Goal: Transaction & Acquisition: Download file/media

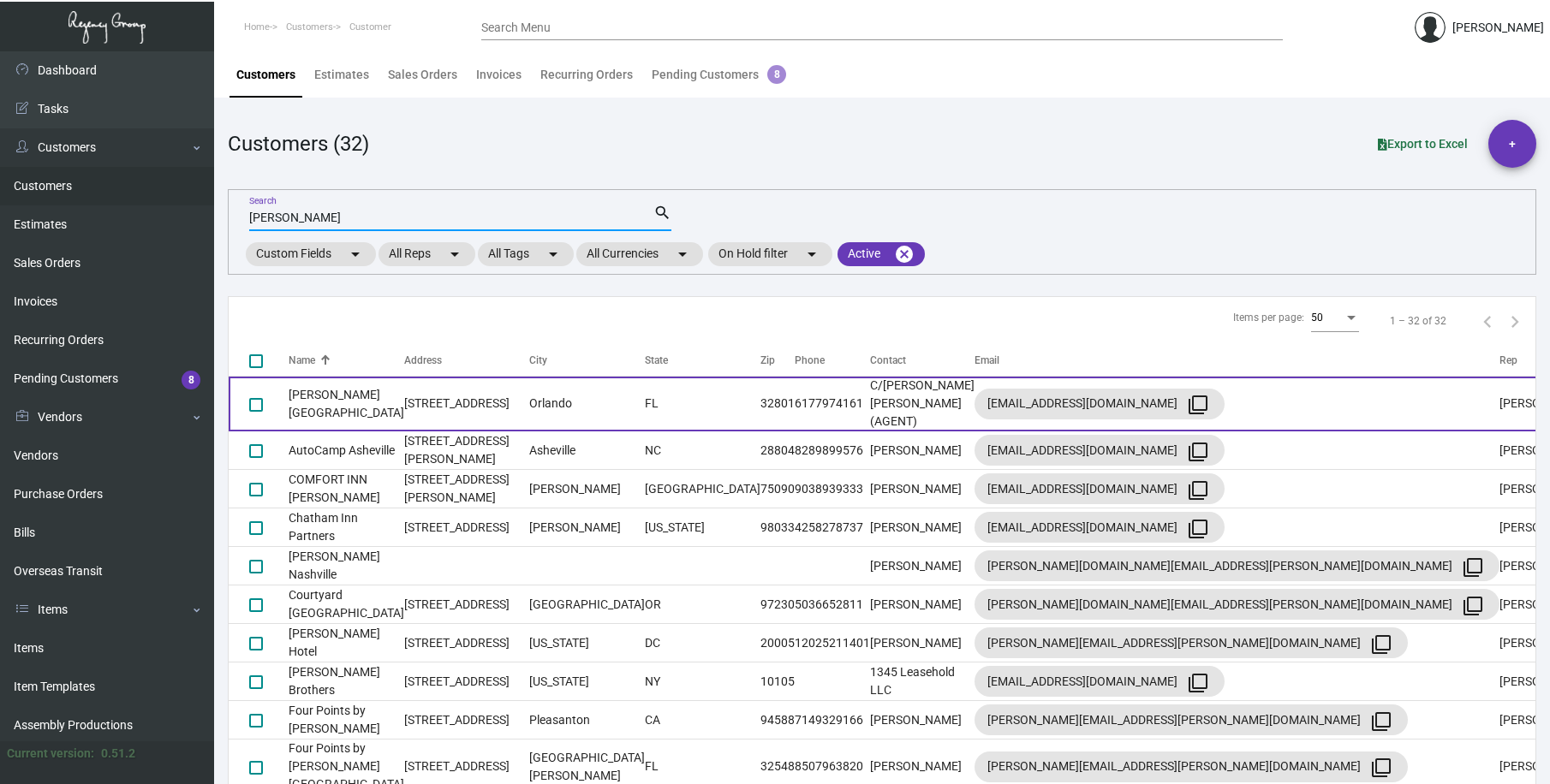
click at [367, 395] on td "[PERSON_NAME][GEOGRAPHIC_DATA]" at bounding box center [346, 404] width 115 height 55
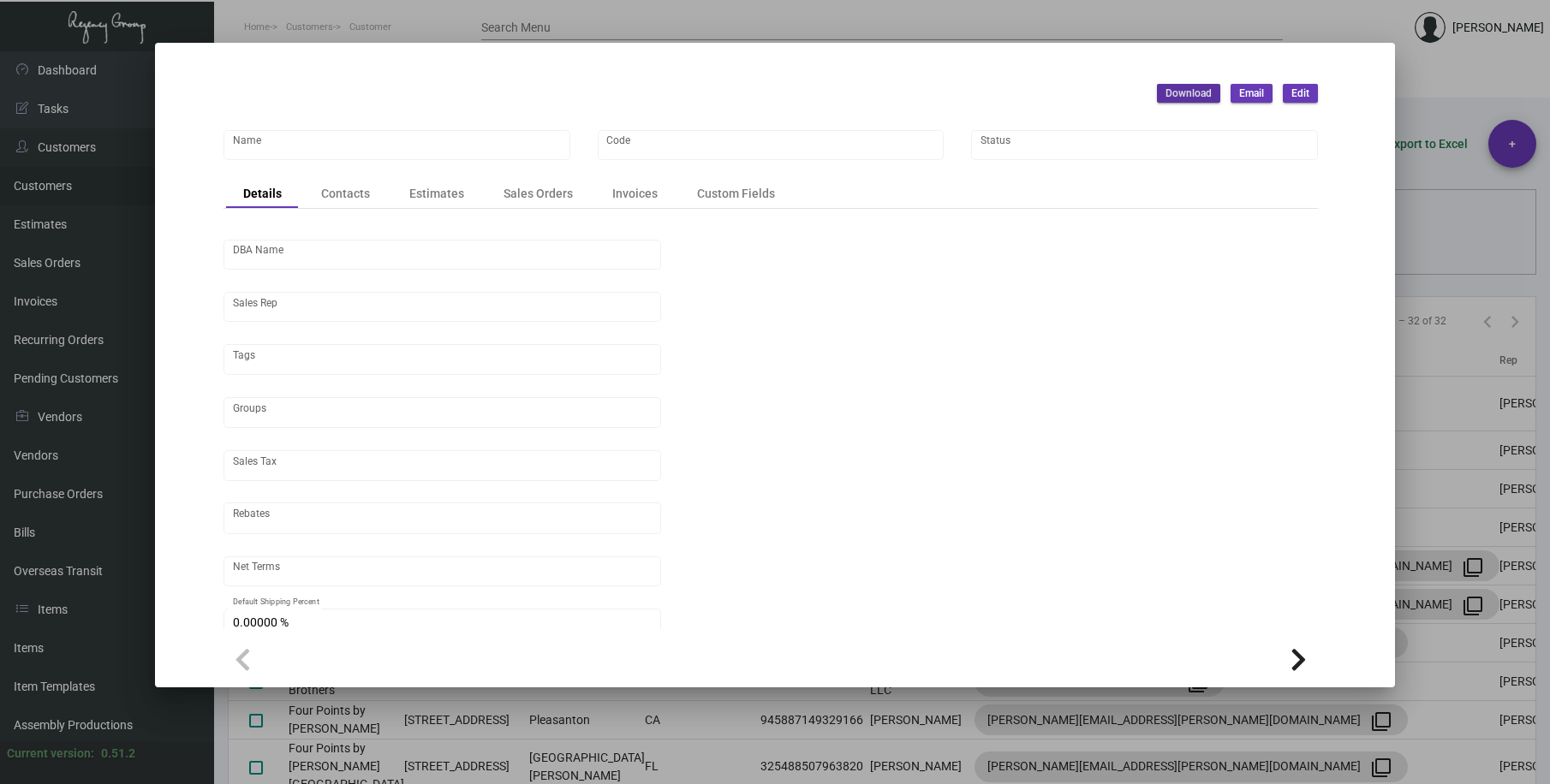
type input "[PERSON_NAME][GEOGRAPHIC_DATA]"
type input "AAH24"
type input "[PERSON_NAME]"
type input "Out of State"
type input "COD"
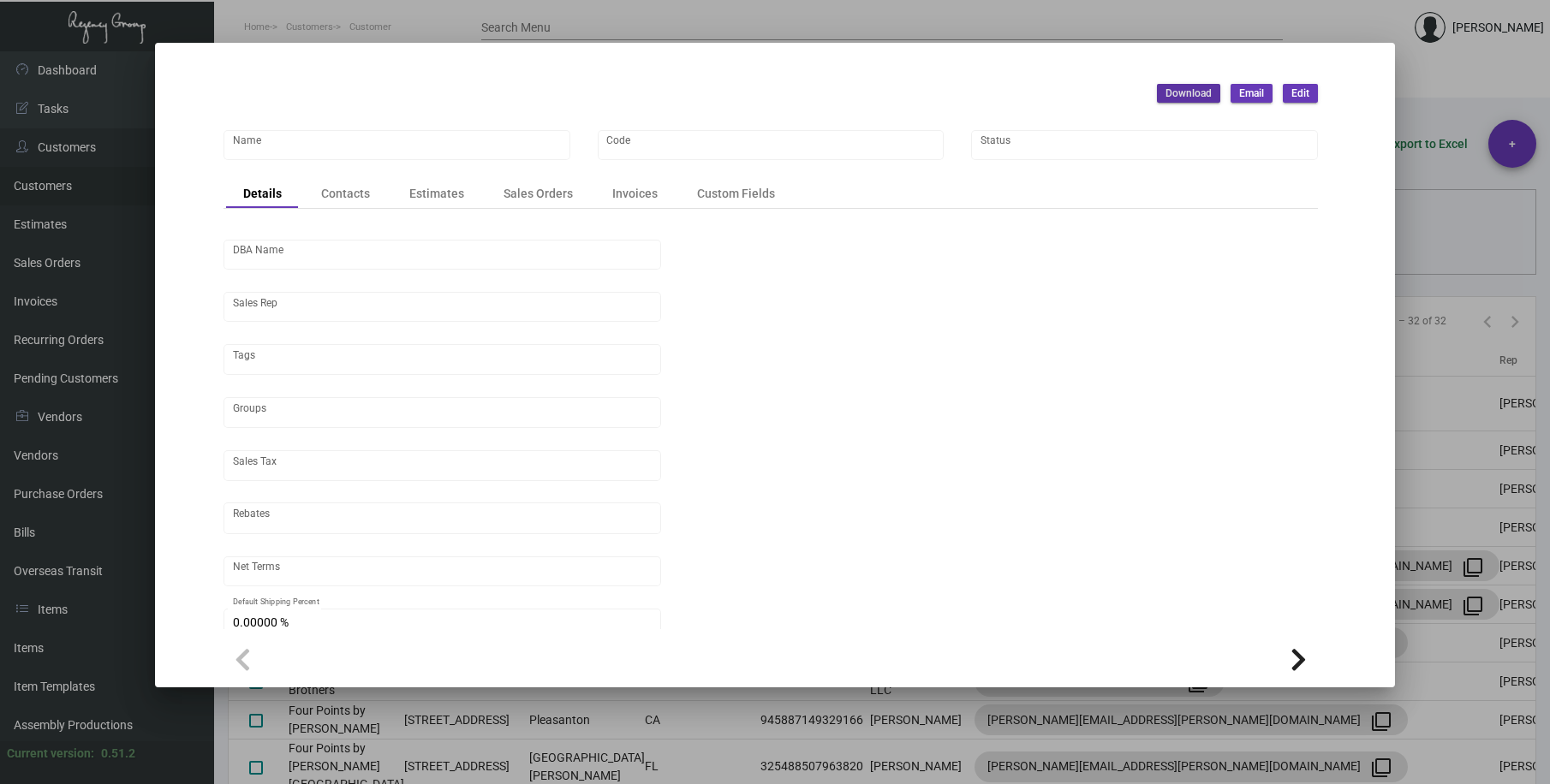
type input "United States Dollar $"
type input "$ 0.00"
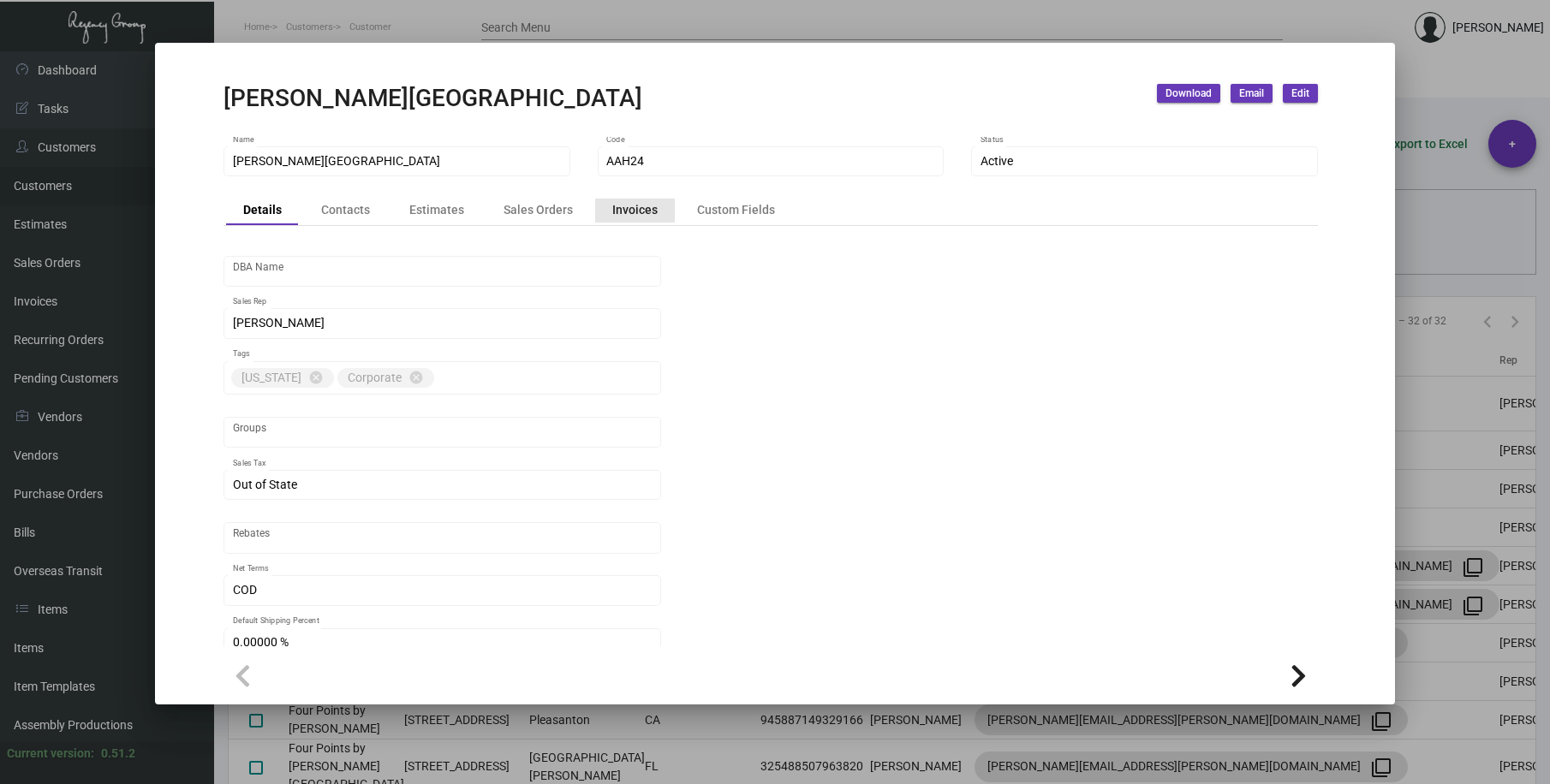
click at [636, 216] on div "Invoices" at bounding box center [635, 210] width 46 height 18
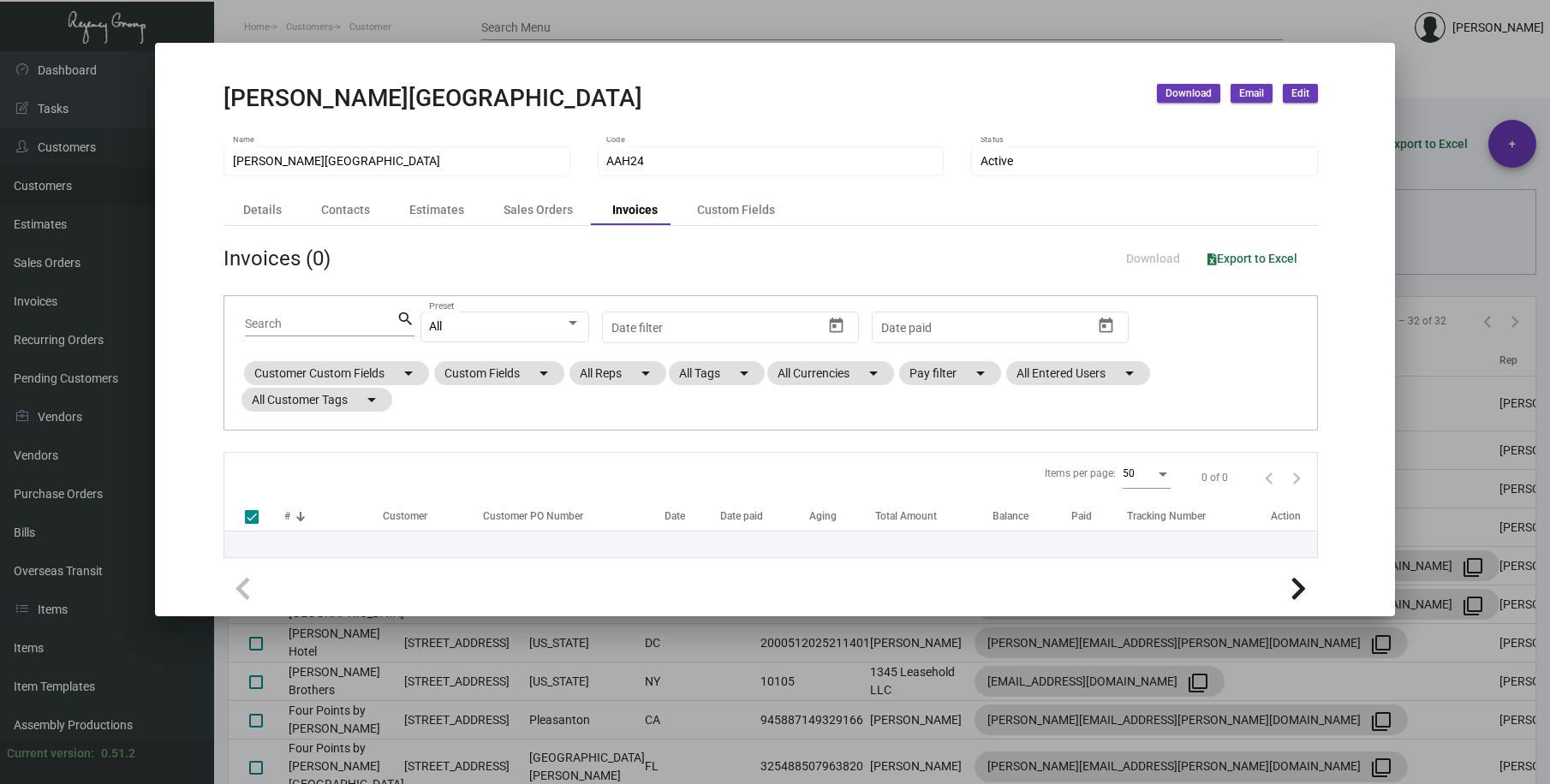
checkbox input "false"
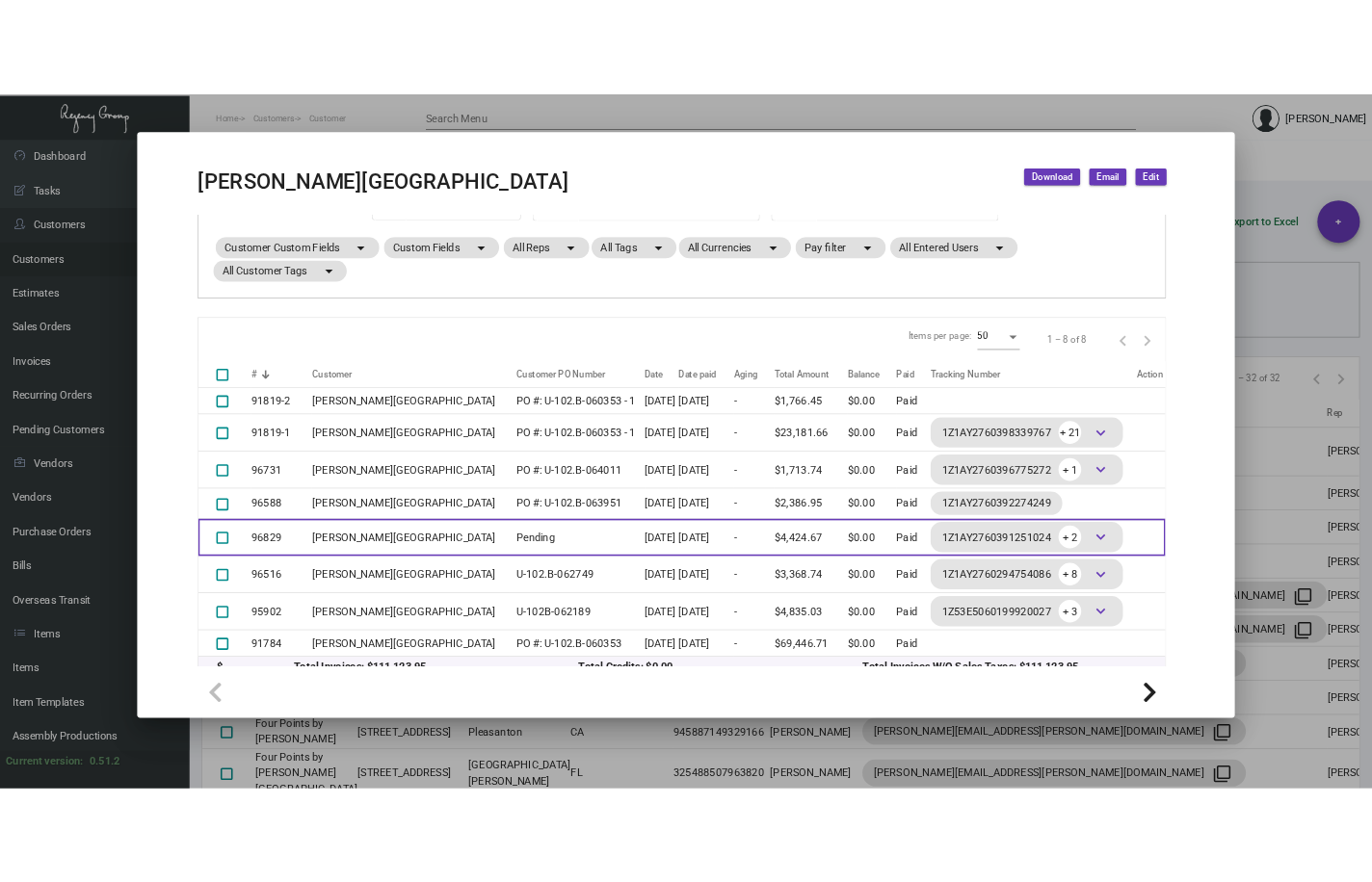
scroll to position [243, 0]
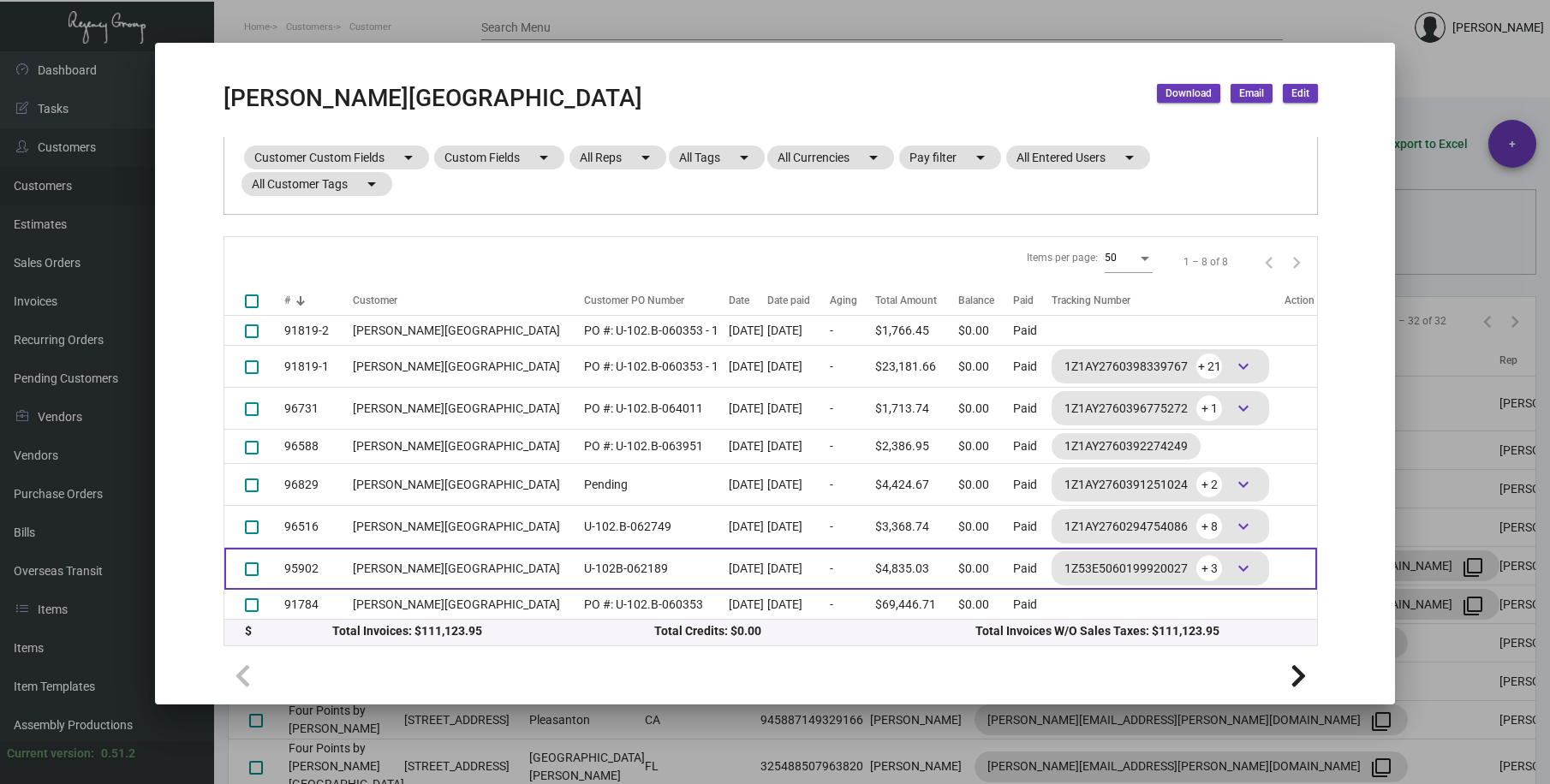
click at [575, 568] on td "U-102B-062189" at bounding box center [652, 569] width 153 height 42
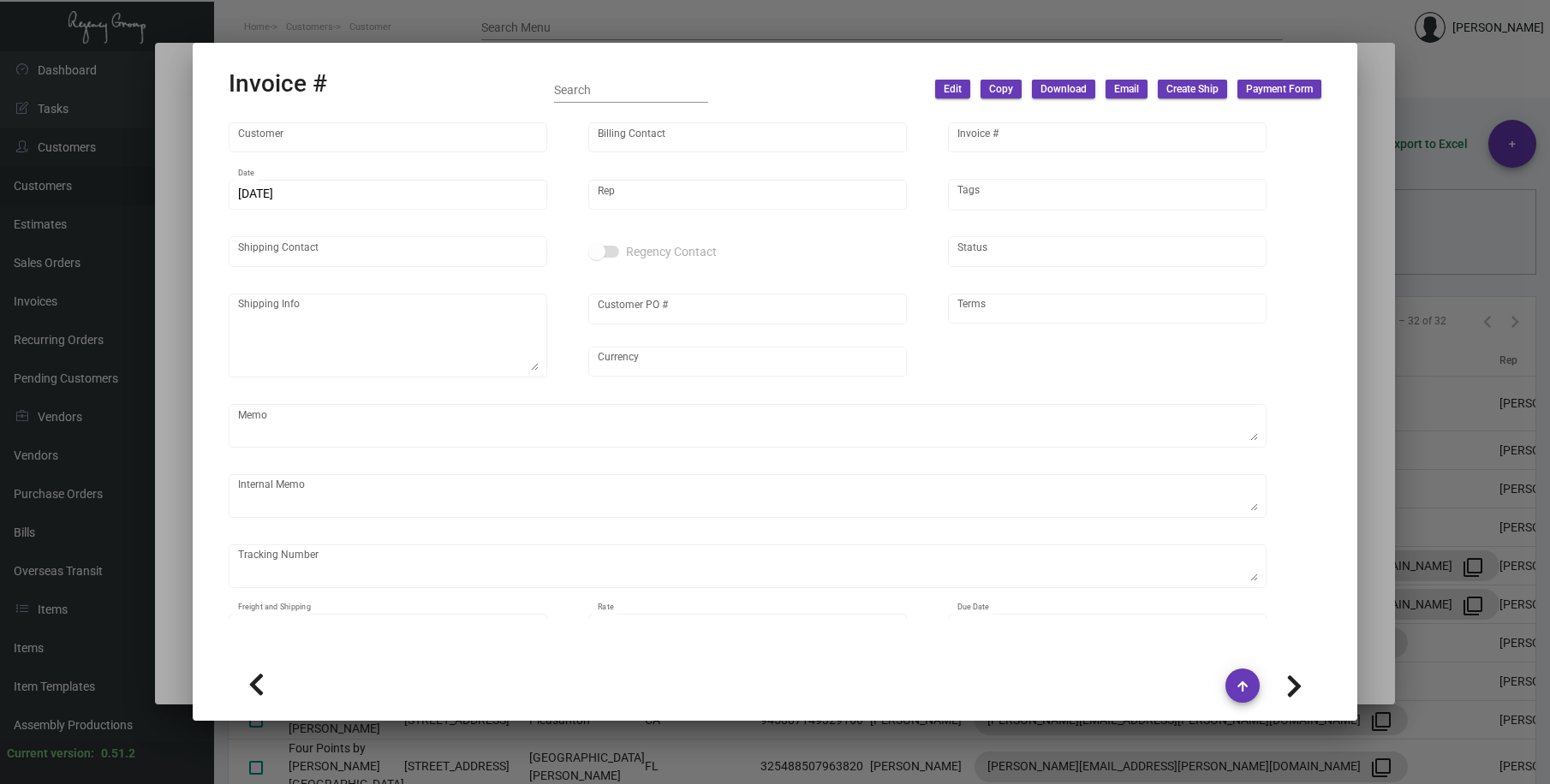
type input "[PERSON_NAME][GEOGRAPHIC_DATA]"
type input "C/[PERSON_NAME] [PERSON_NAME] (AGENT)"
type input "95902"
type input "[DATE]"
type input "[PERSON_NAME]"
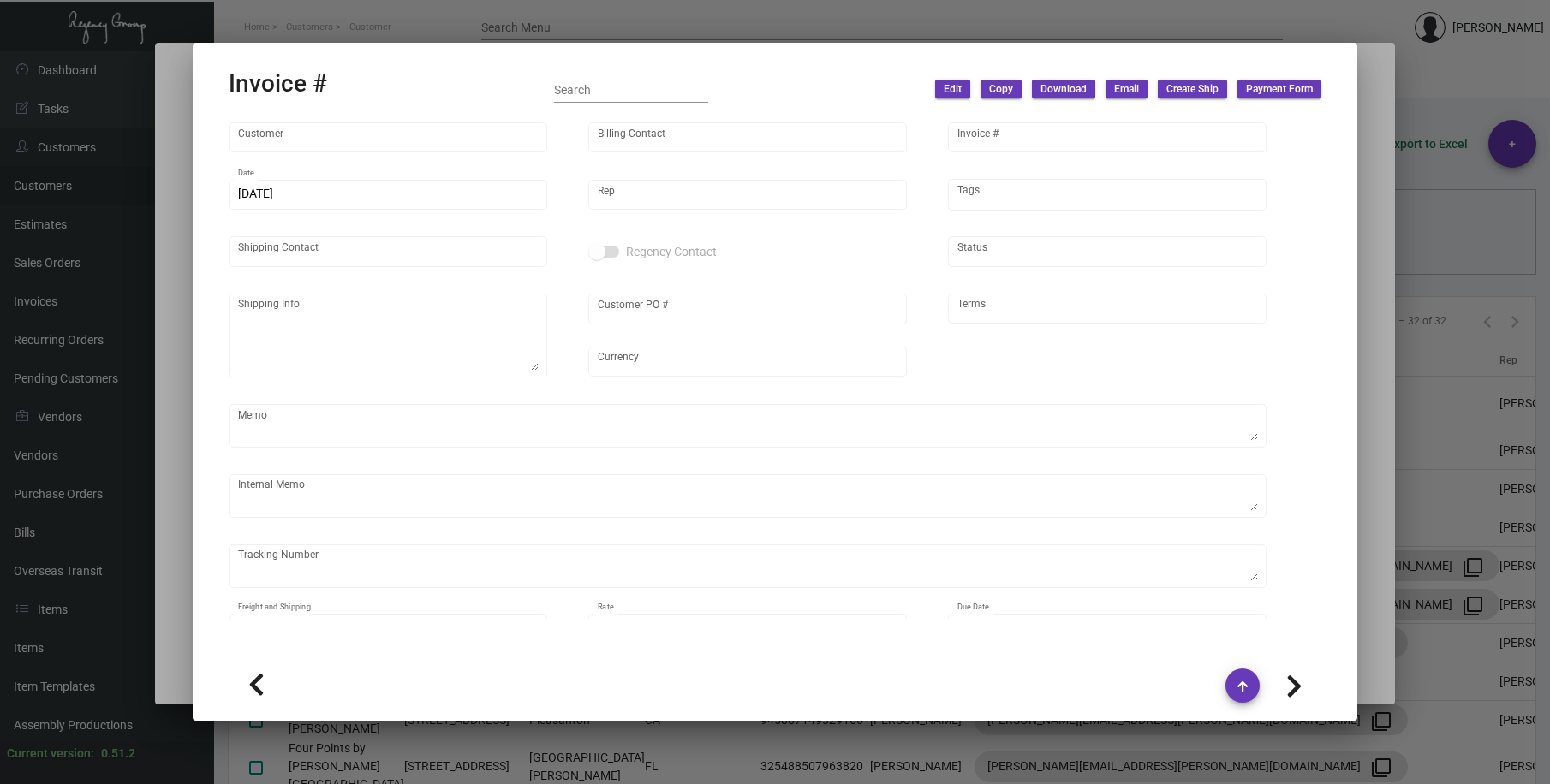
type input "[PERSON_NAME]"
type textarea "[PERSON_NAME][GEOGRAPHIC_DATA] - [PERSON_NAME] [STREET_ADDRESS]"
type input "U-102B-062189"
type input "United States Dollar $"
type input "COD"
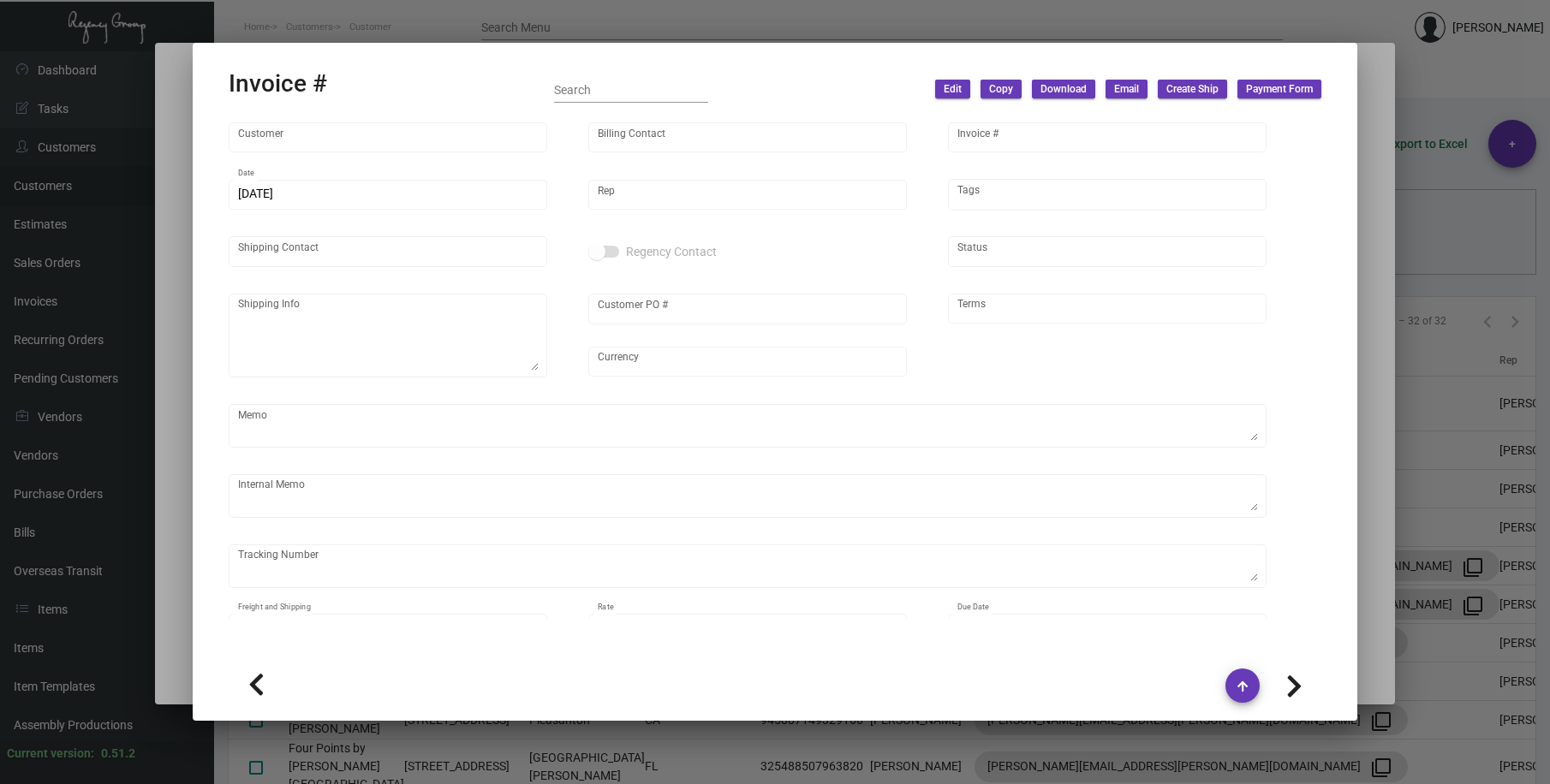
type textarea "overnight - name tags"
type textarea "[DATE] - ACH down-payment rec'd $4,520.00 Card HSKP - Label provided, UPS Groun…"
type input "7.50000 %"
type input "[DATE]"
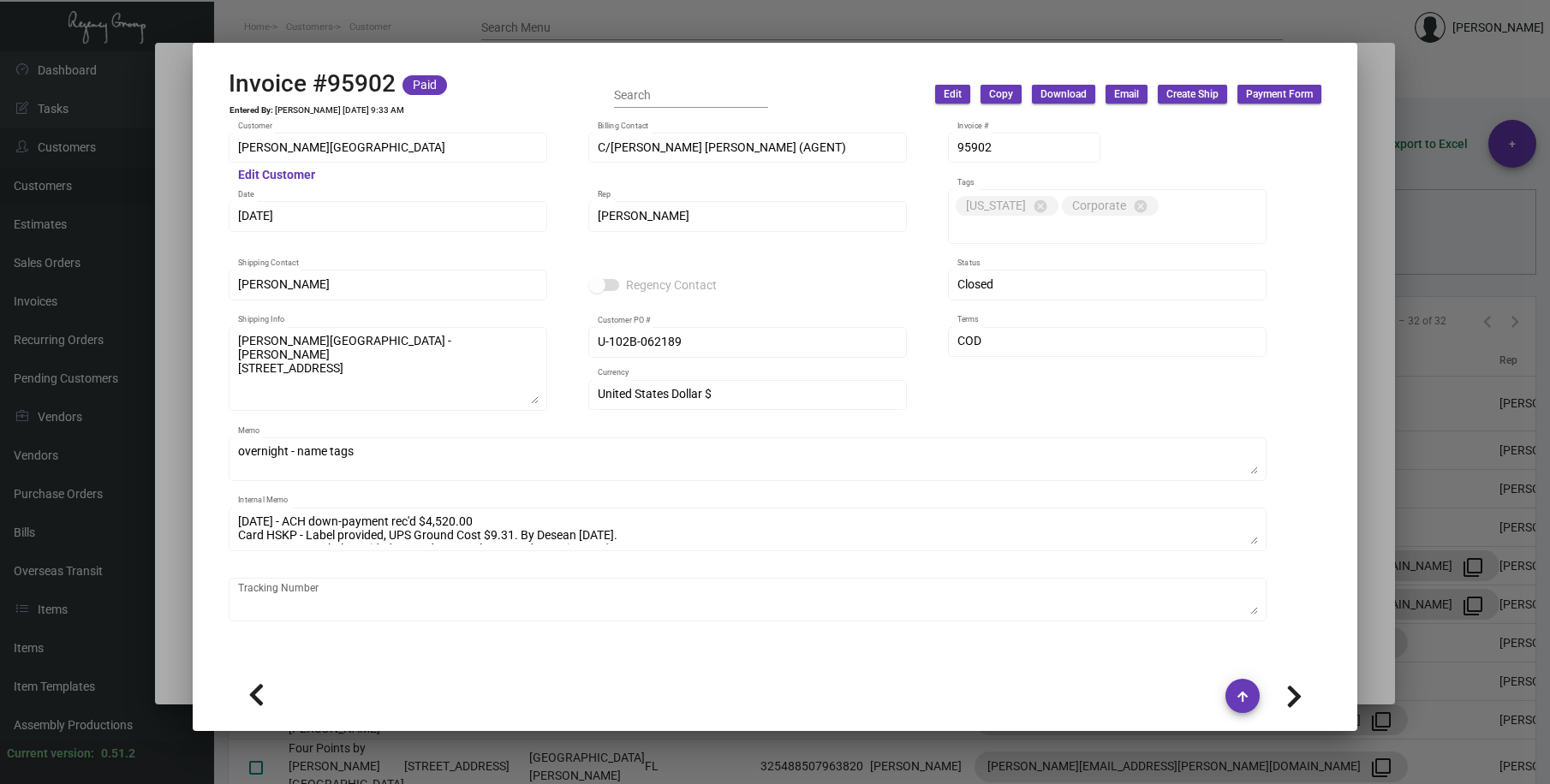
click at [1064, 94] on span "Download" at bounding box center [1064, 94] width 46 height 15
click at [1078, 134] on button "Invoice" at bounding box center [1083, 130] width 106 height 41
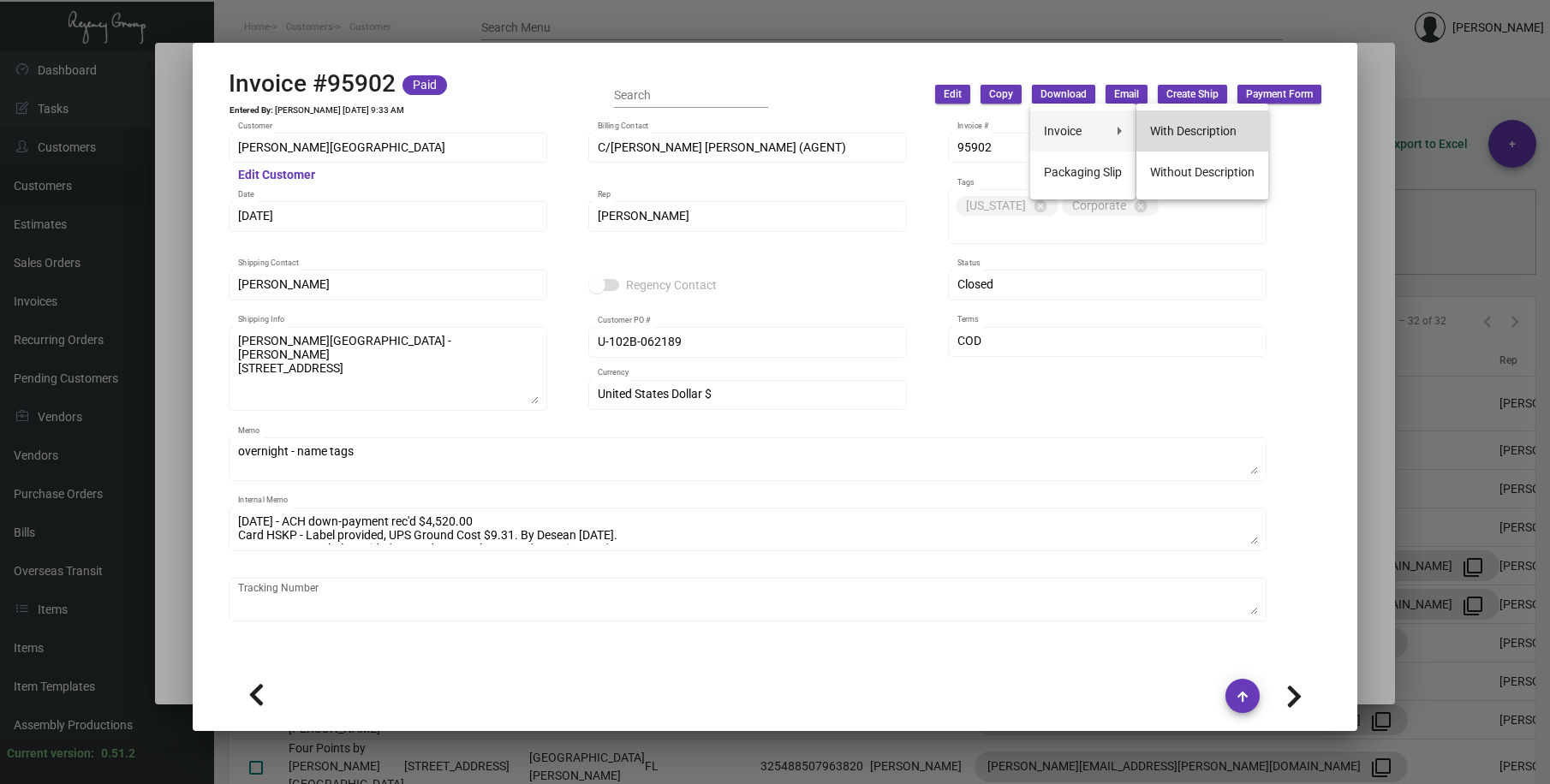
click at [1175, 139] on button "With Description" at bounding box center [1203, 130] width 132 height 41
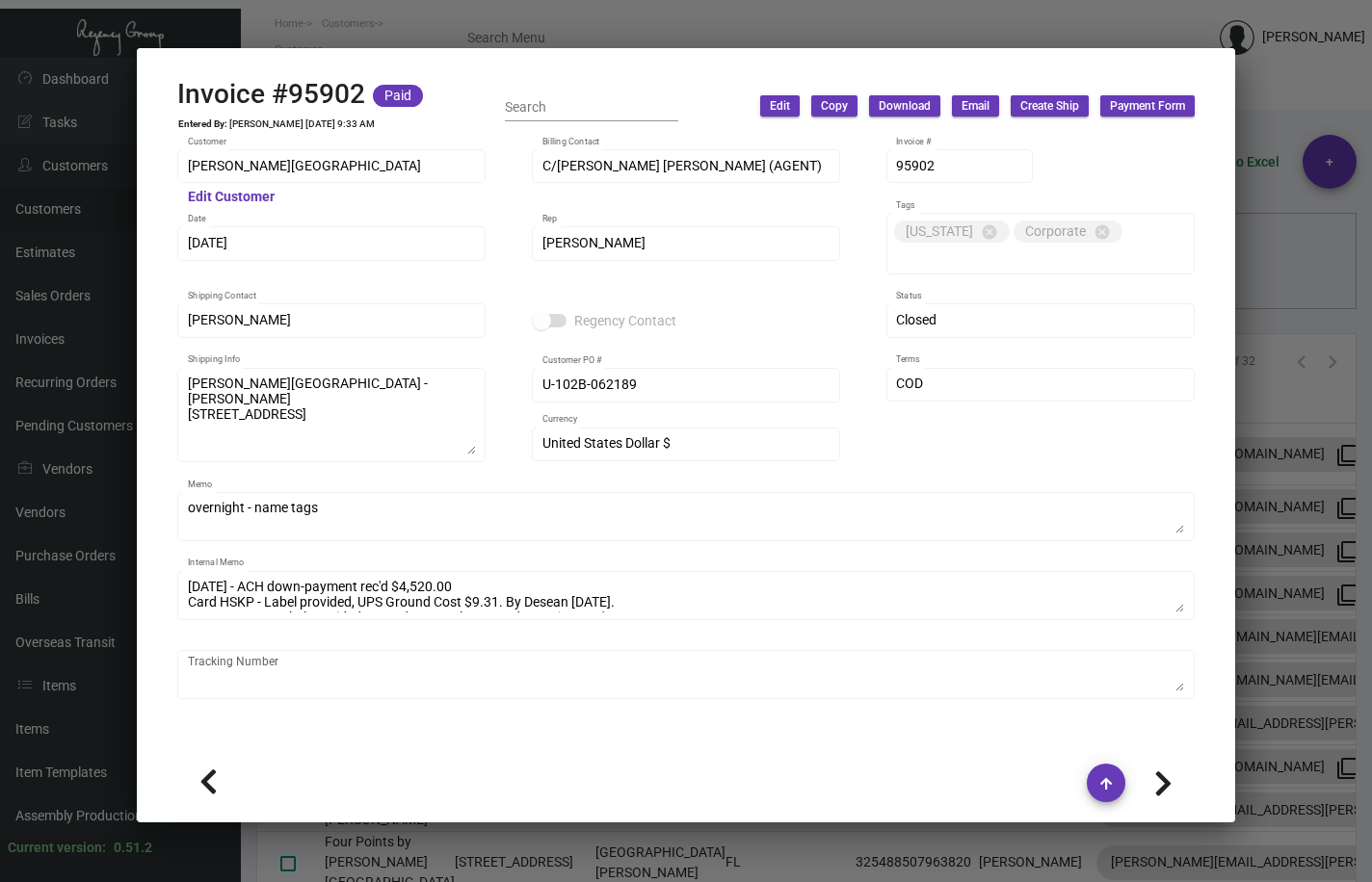
click at [623, 22] on div at bounding box center [686, 441] width 1372 height 882
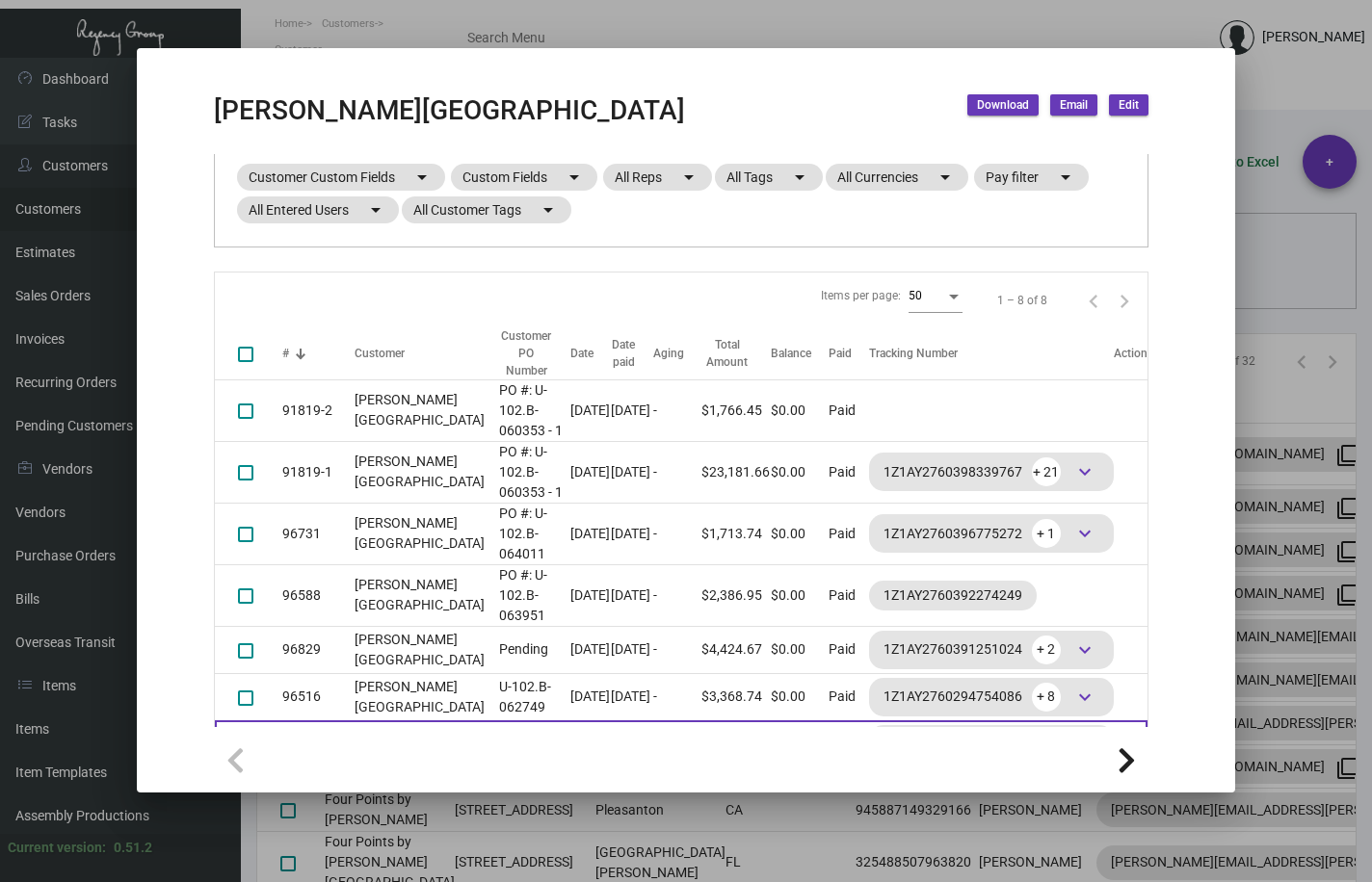
click at [398, 720] on td "[PERSON_NAME][GEOGRAPHIC_DATA]" at bounding box center [422, 744] width 135 height 48
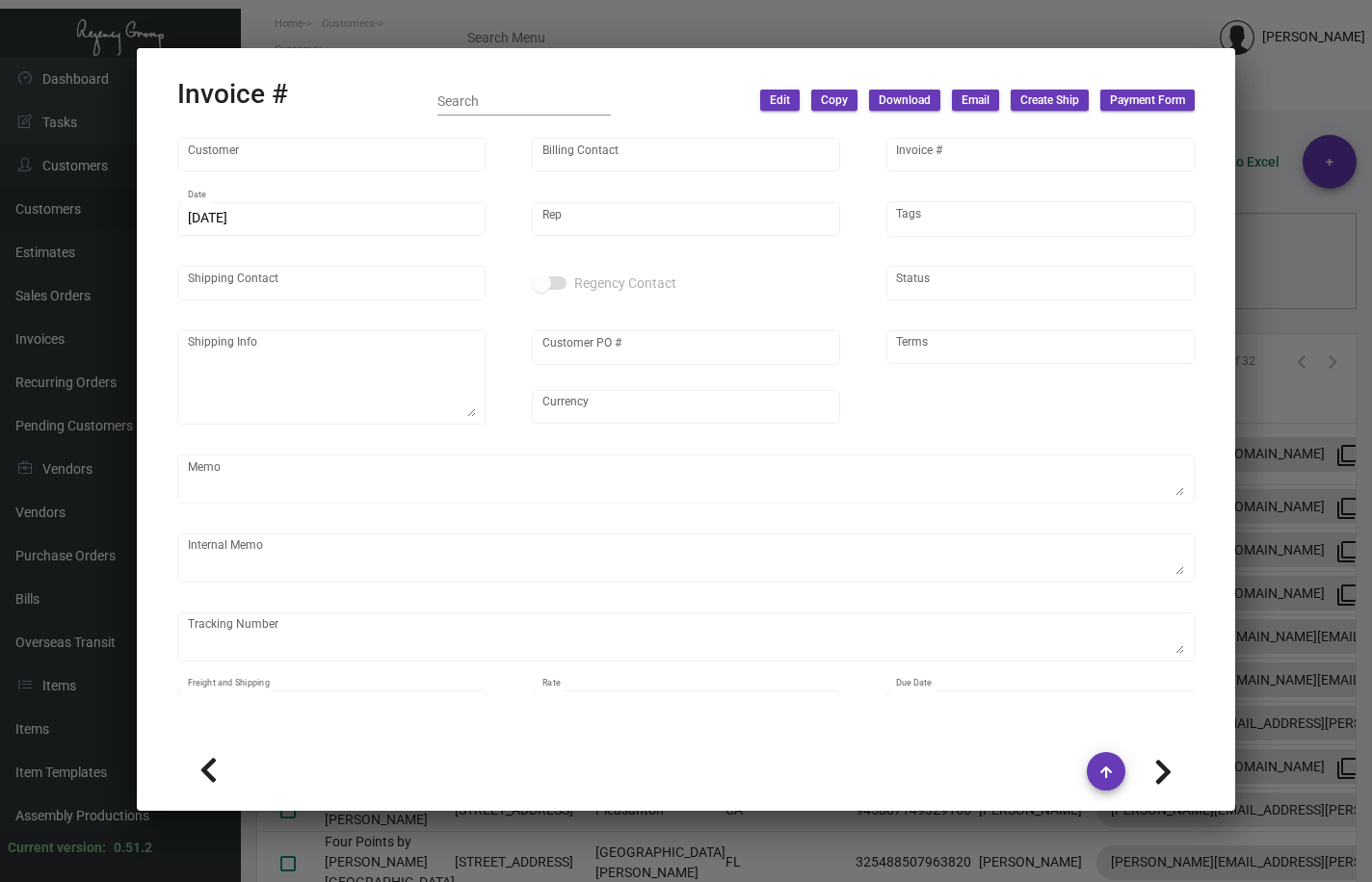
type input "[PERSON_NAME][GEOGRAPHIC_DATA]"
type input "C/[PERSON_NAME] [PERSON_NAME] (AGENT)"
type input "95902"
type input "[DATE]"
type input "[PERSON_NAME]"
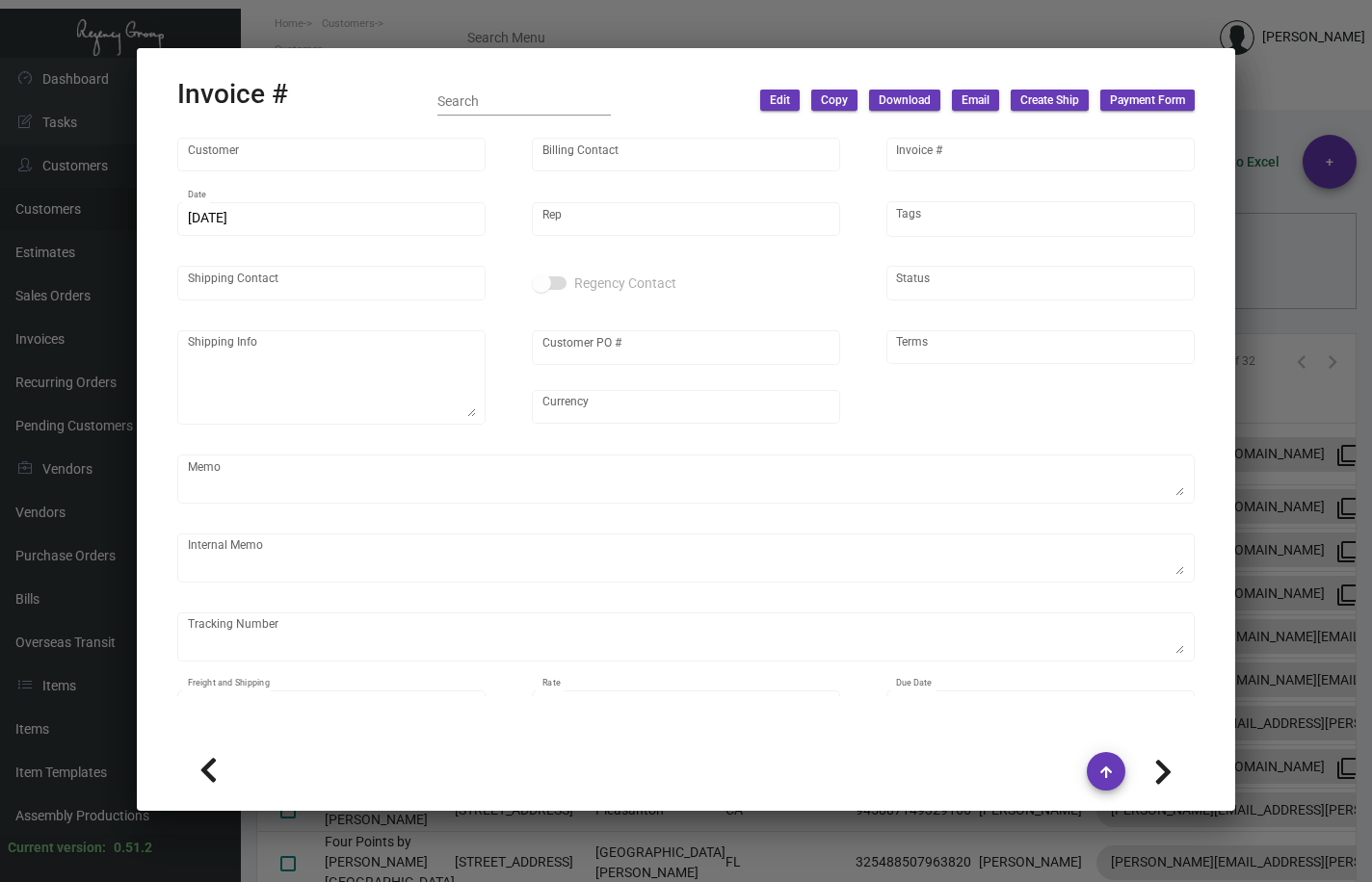
type input "[PERSON_NAME]"
type textarea "[PERSON_NAME][GEOGRAPHIC_DATA] - [PERSON_NAME] [STREET_ADDRESS]"
type input "U-102B-062189"
type input "United States Dollar $"
type input "COD"
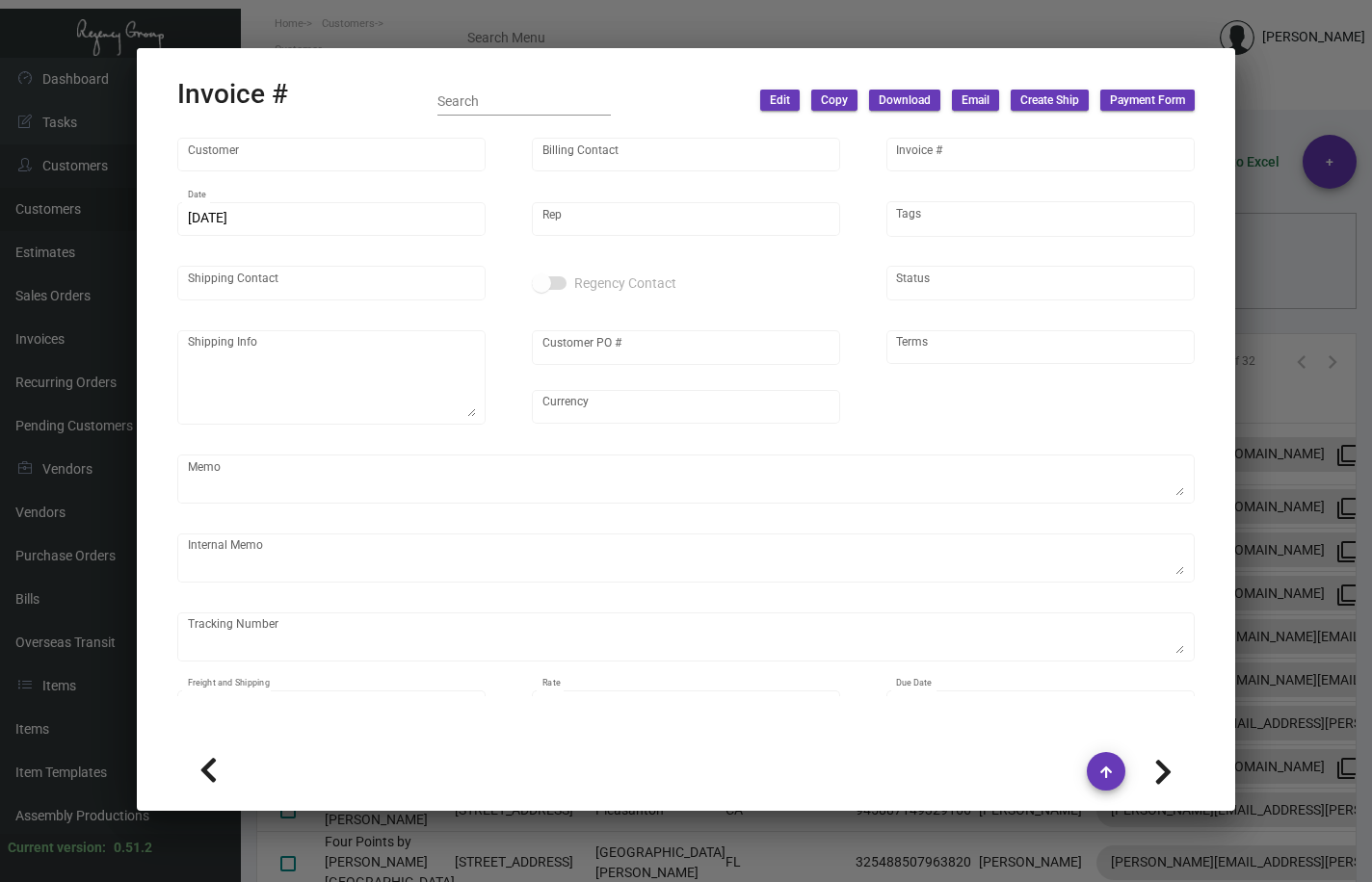
type textarea "overnight - name tags"
type textarea "[DATE] - ACH down-payment rec'd $4,520.00 Card HSKP - Label provided, UPS Groun…"
type input "7.50000 %"
type input "[DATE]"
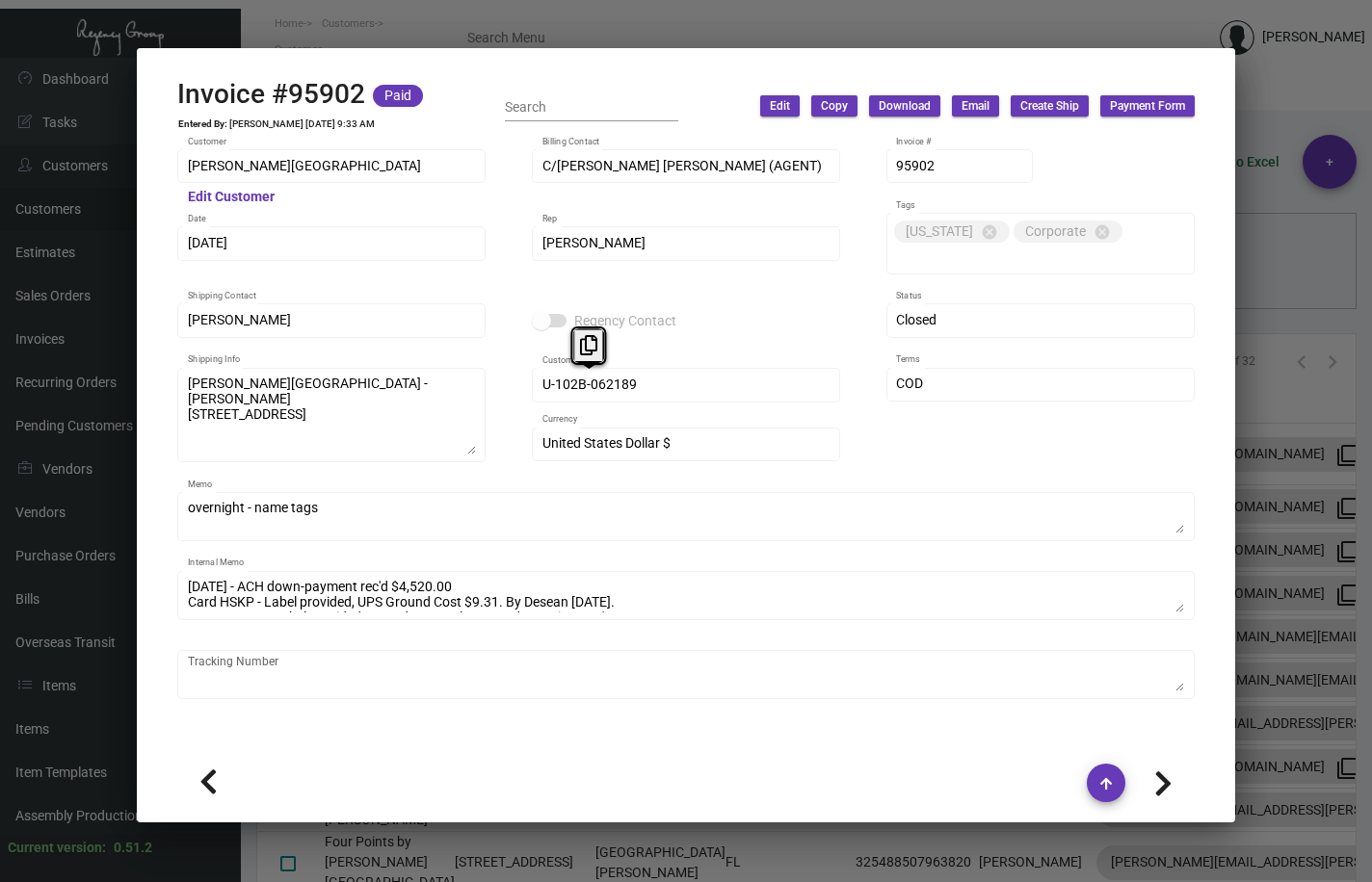
click at [319, 23] on div at bounding box center [686, 441] width 1372 height 882
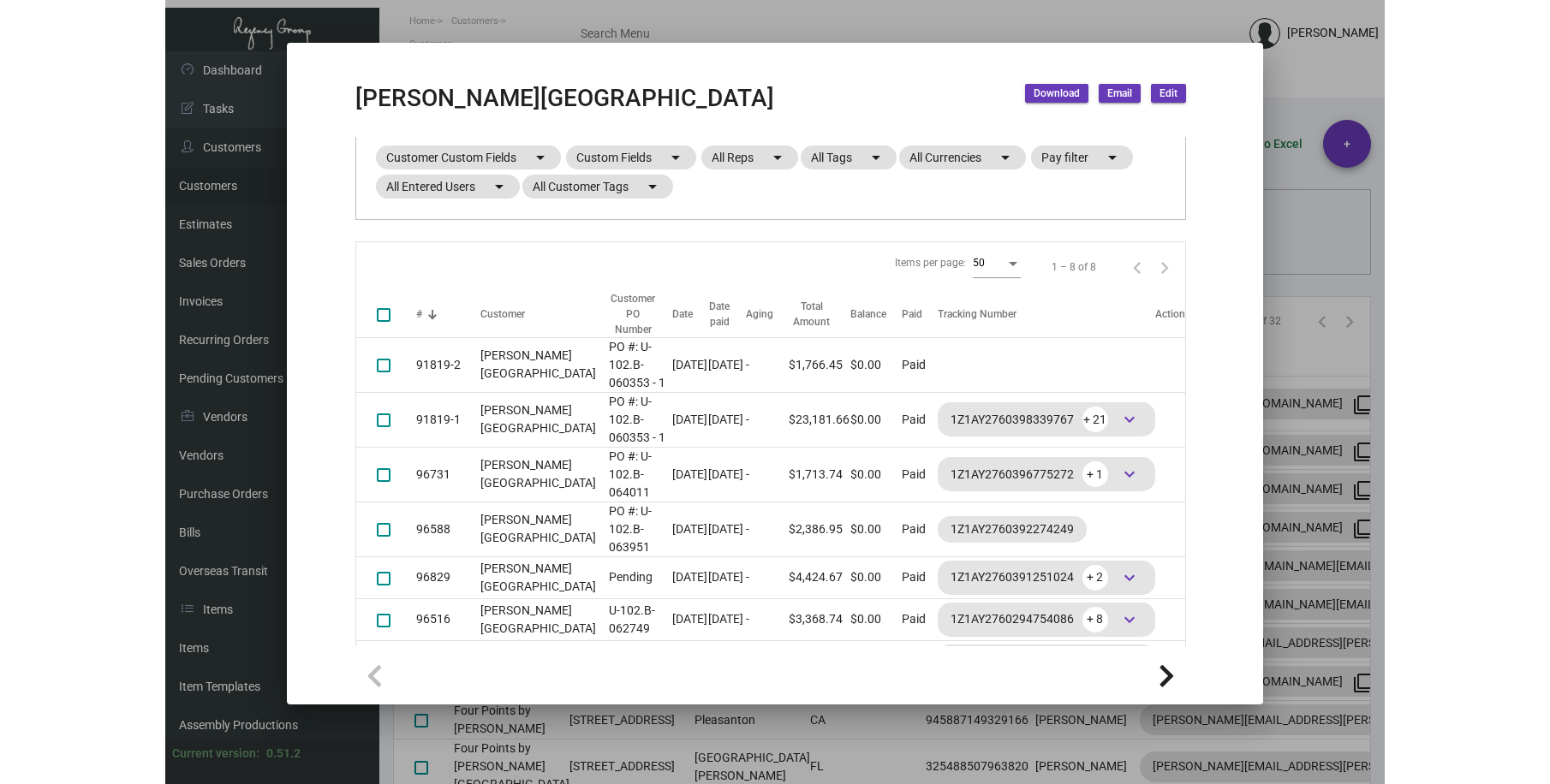
scroll to position [0, 0]
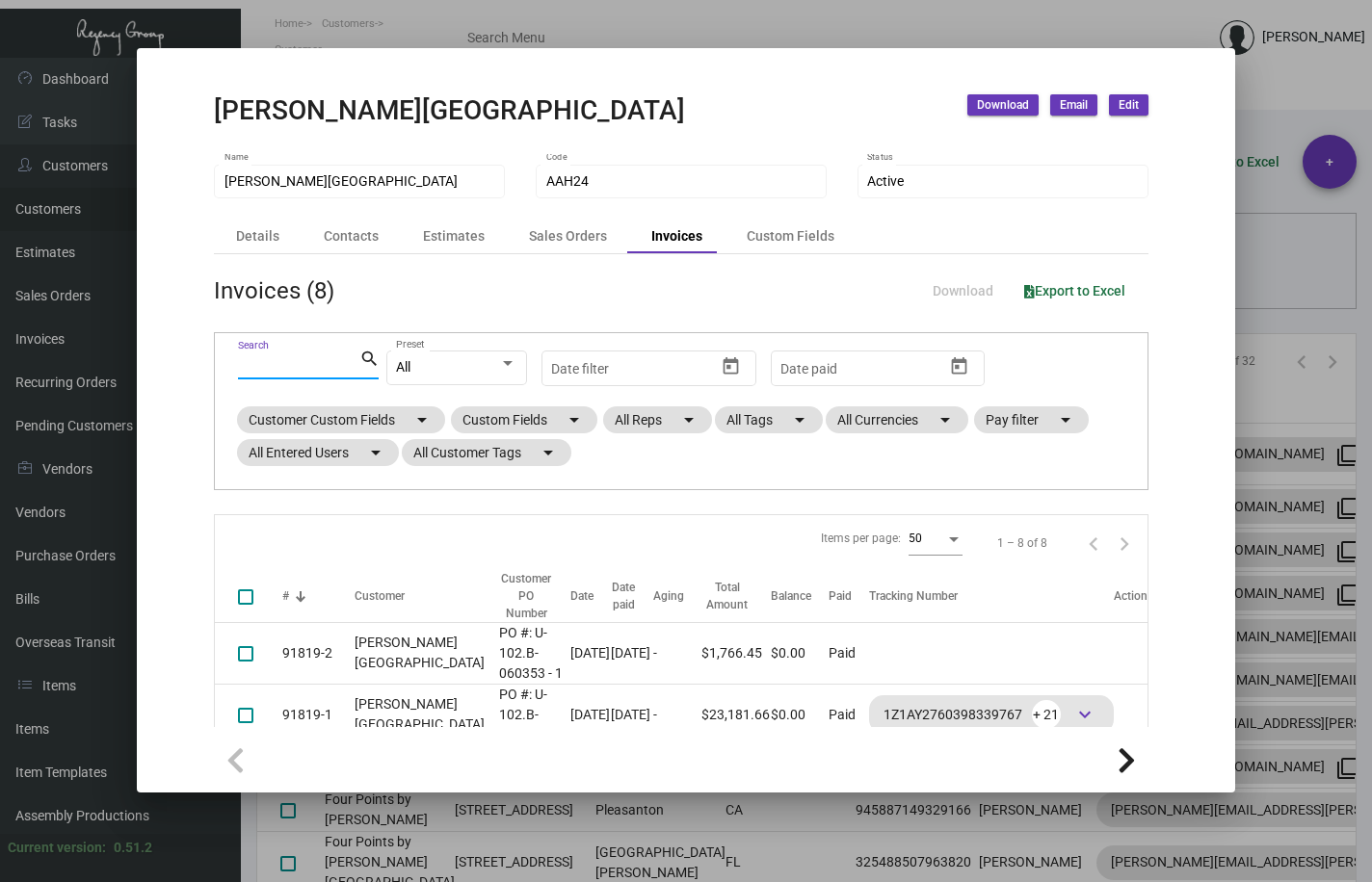
click at [253, 367] on input "Search" at bounding box center [298, 366] width 121 height 16
paste input "102B-062189"
type input "102B-062189"
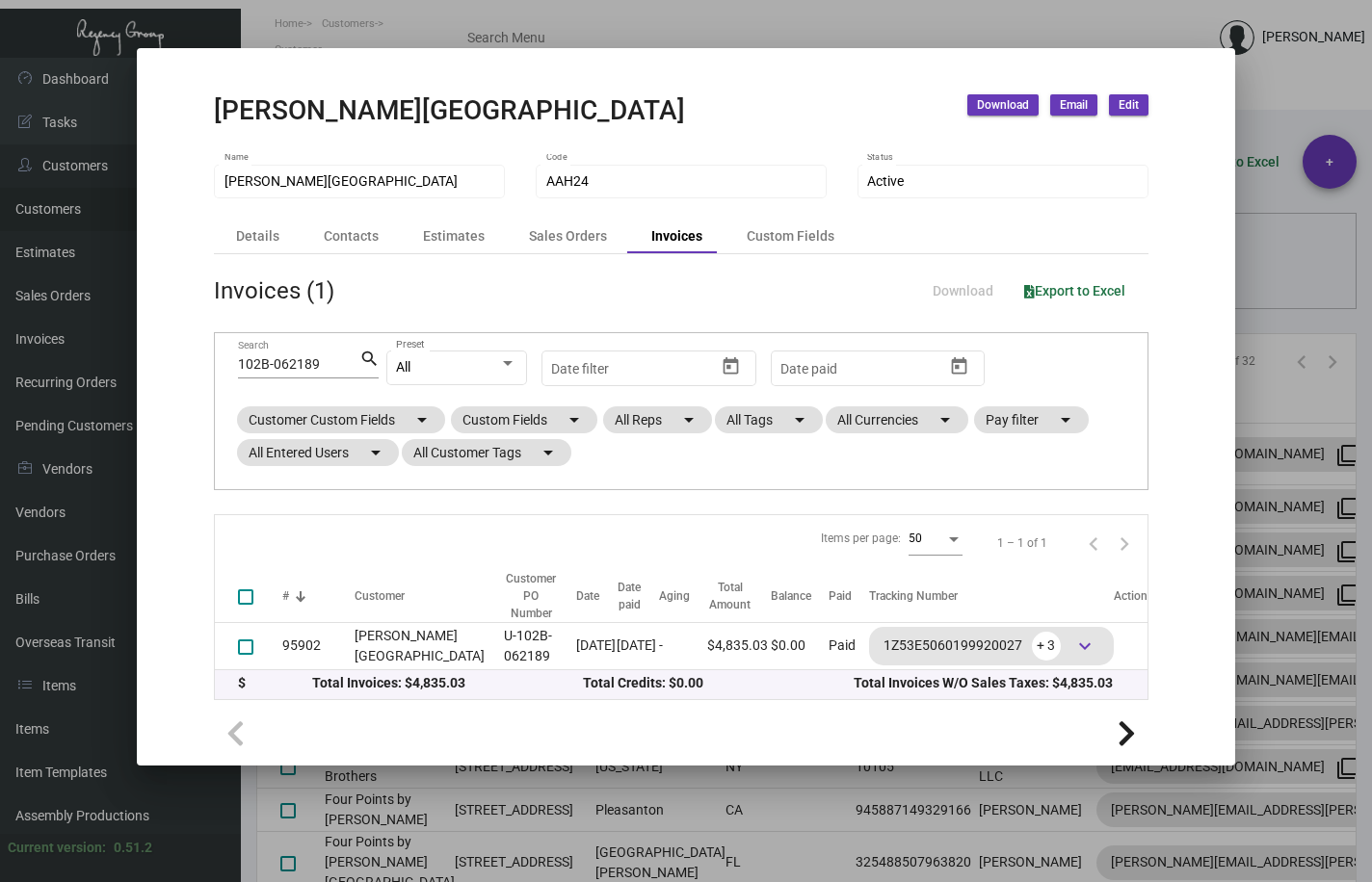
click at [678, 237] on div "Invoices" at bounding box center [677, 236] width 52 height 20
drag, startPoint x: 313, startPoint y: 368, endPoint x: 176, endPoint y: 368, distance: 137.0
click at [177, 368] on mat-dialog-container "[PERSON_NAME] Hotel Download Email Edit [PERSON_NAME] Hotel Name AAH24 Code Act…" at bounding box center [685, 407] width 1097 height 717
click at [367, 359] on mat-icon "search" at bounding box center [370, 359] width 20 height 23
click at [983, 66] on mat-dialog-container "[PERSON_NAME] Hotel Download Email Edit [PERSON_NAME] Hotel Name AAH24 Code Act…" at bounding box center [685, 407] width 1097 height 717
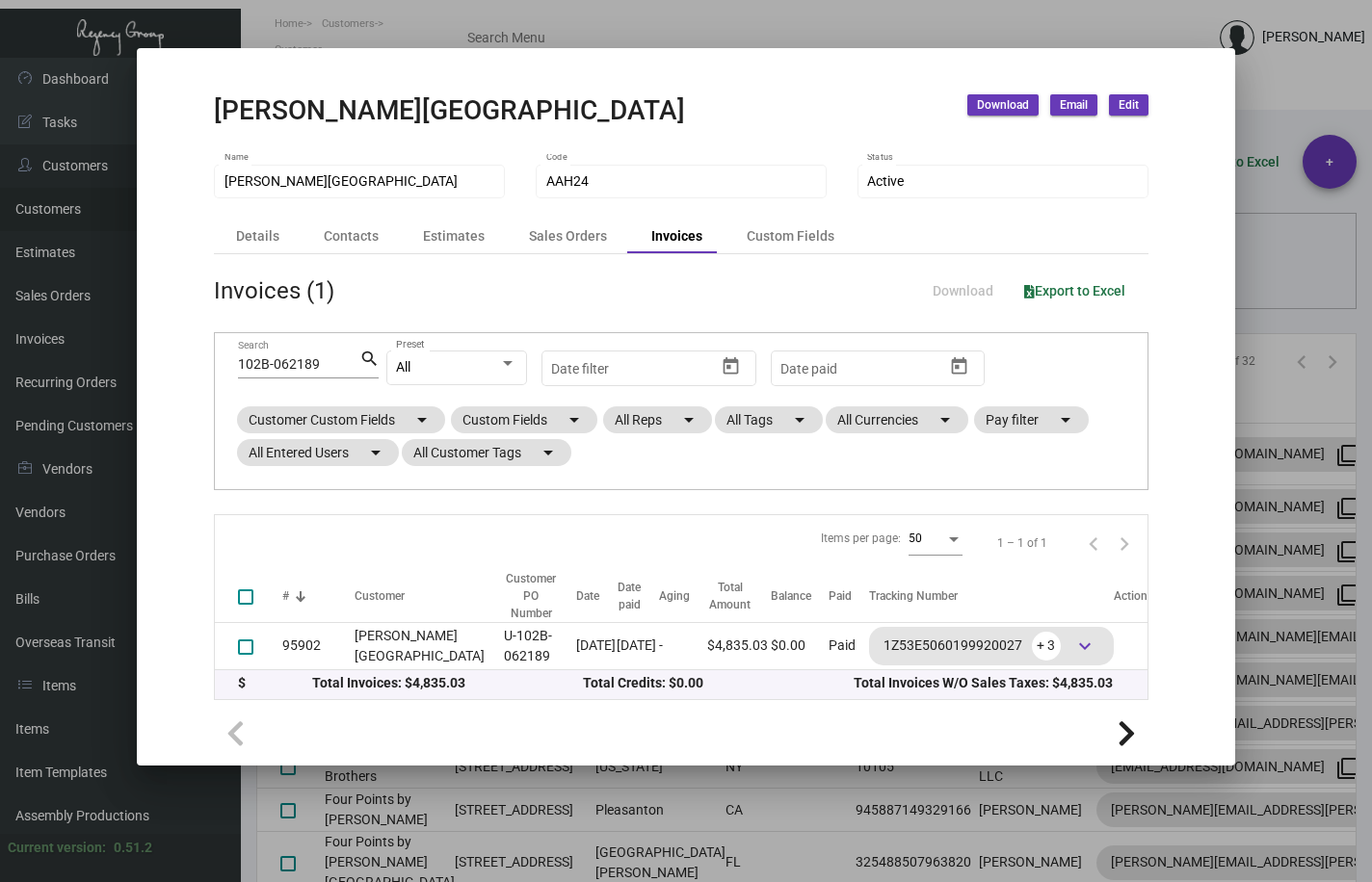
click at [333, 20] on div at bounding box center [686, 441] width 1372 height 882
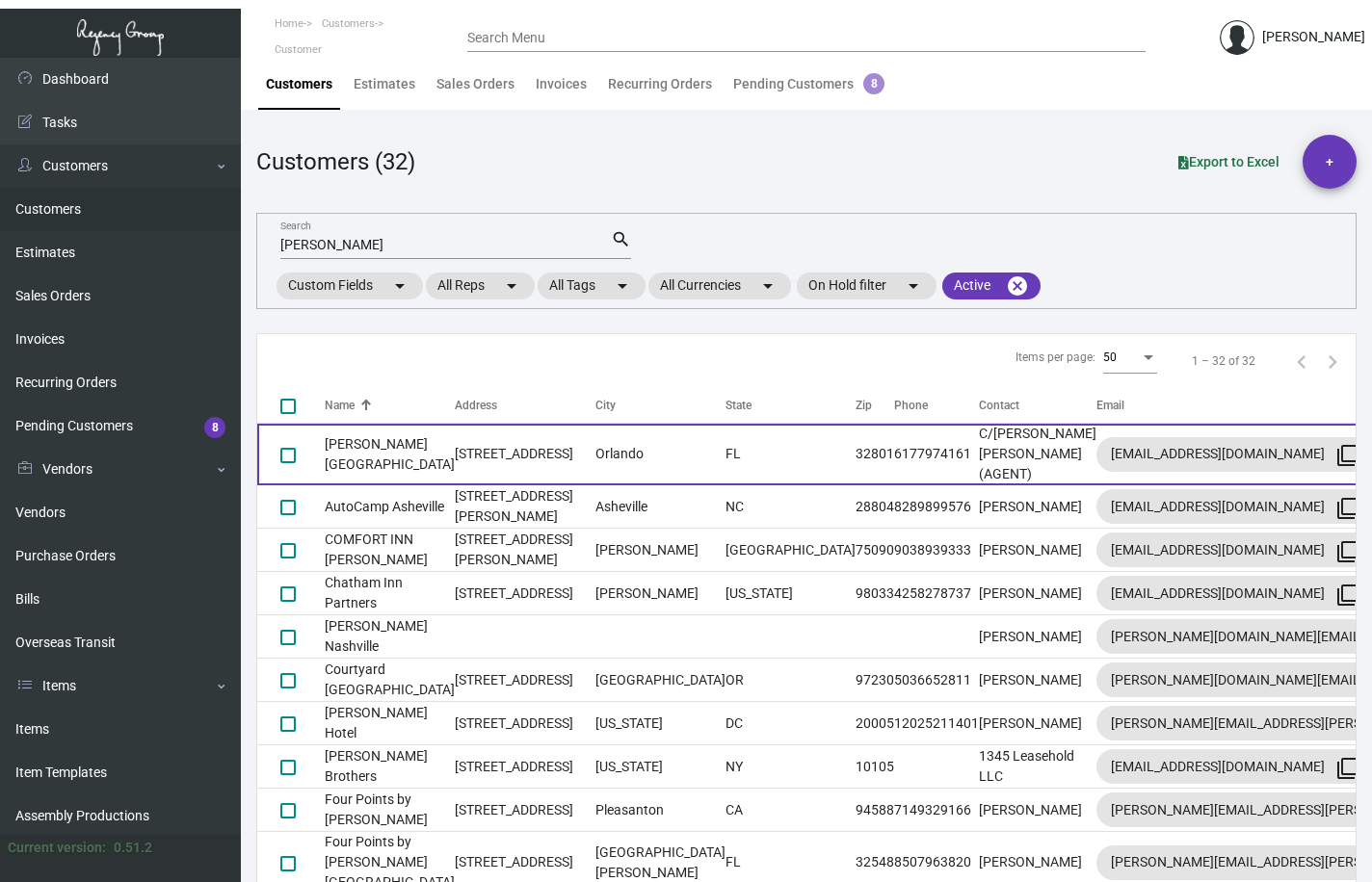
click at [394, 470] on td "[PERSON_NAME][GEOGRAPHIC_DATA]" at bounding box center [390, 455] width 130 height 61
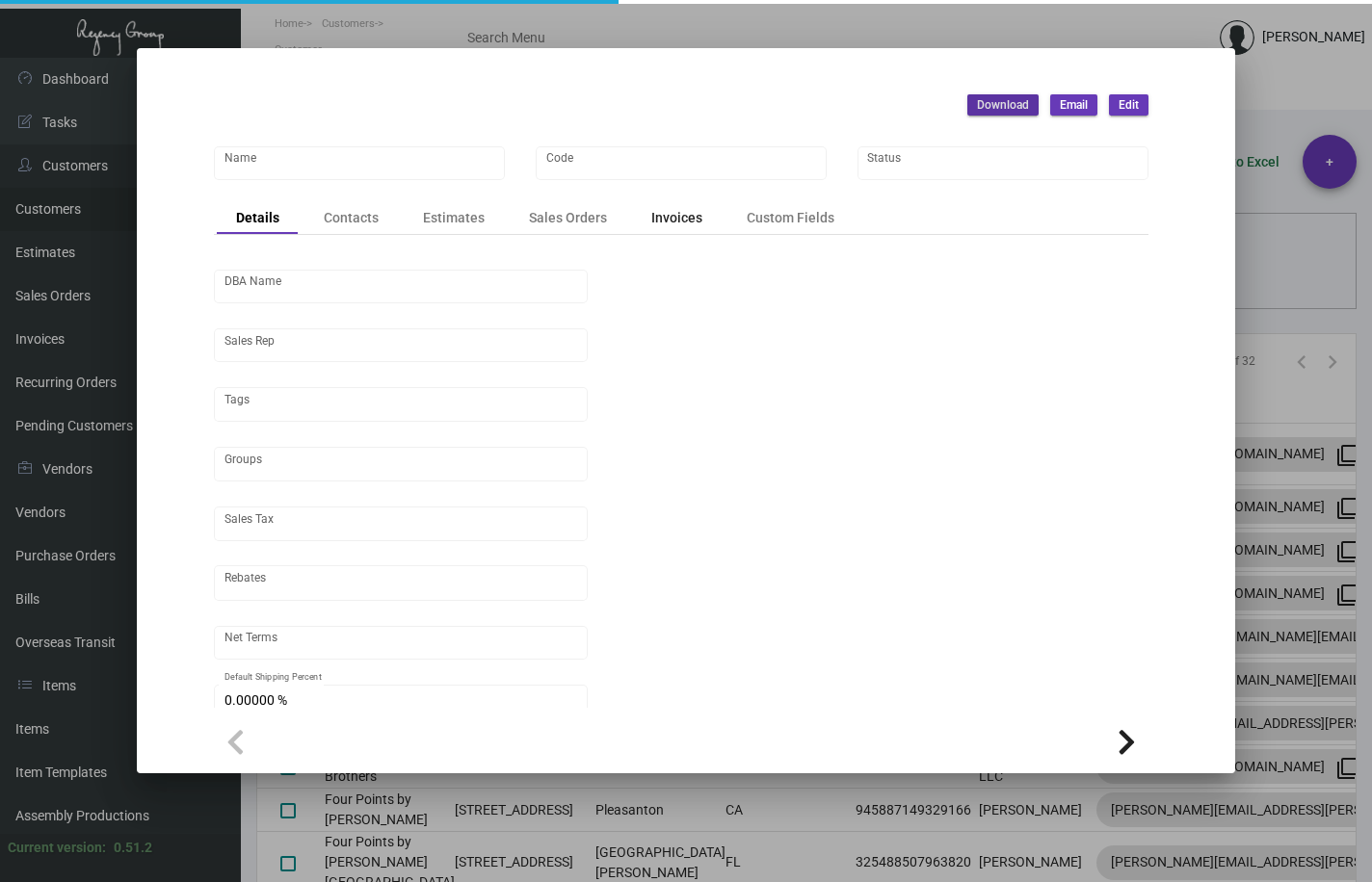
click at [671, 221] on div "Invoices" at bounding box center [677, 218] width 52 height 20
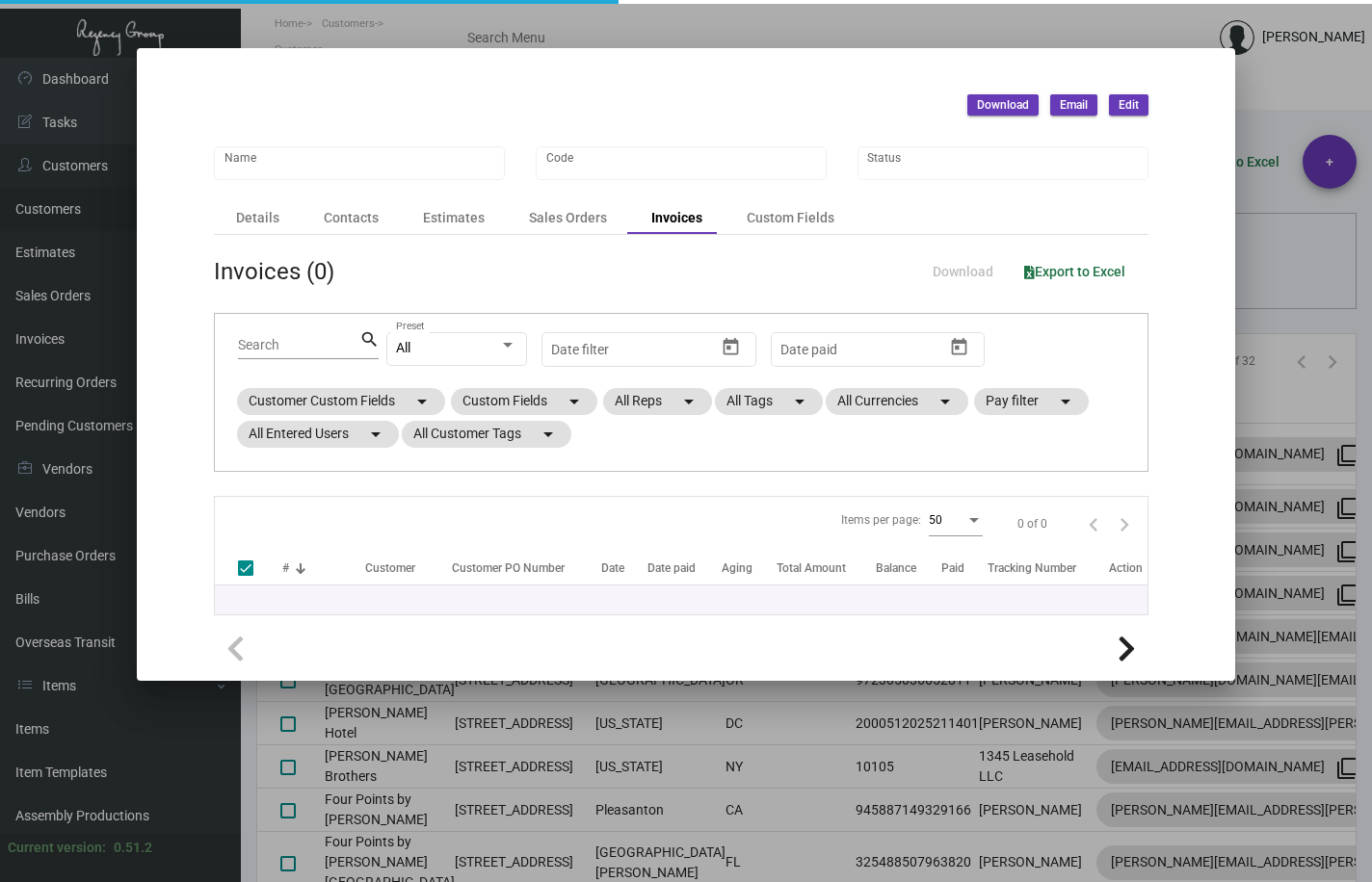
click at [789, 27] on div at bounding box center [686, 441] width 1372 height 882
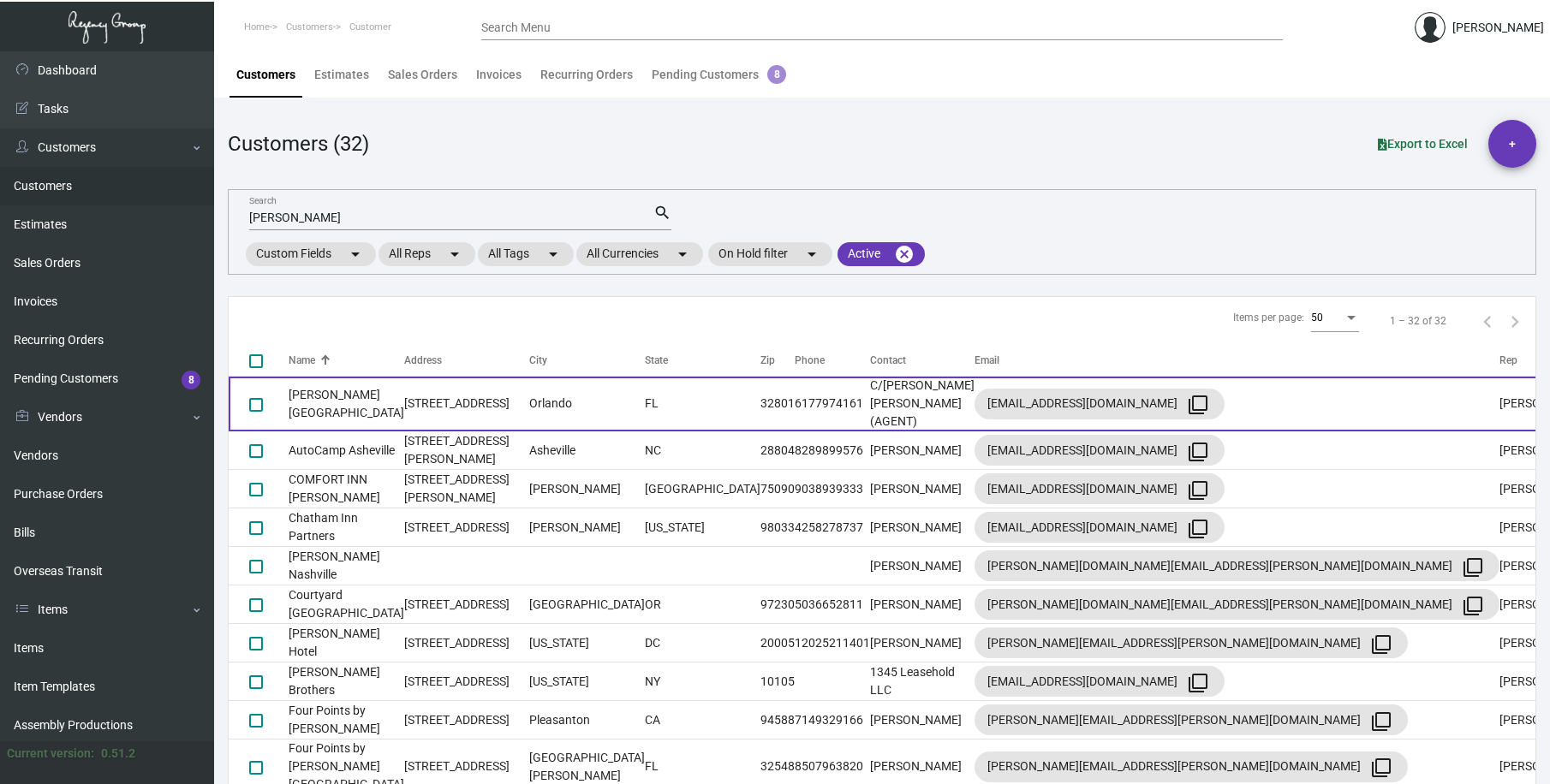
click at [404, 387] on td "[PERSON_NAME][GEOGRAPHIC_DATA]" at bounding box center [346, 404] width 115 height 55
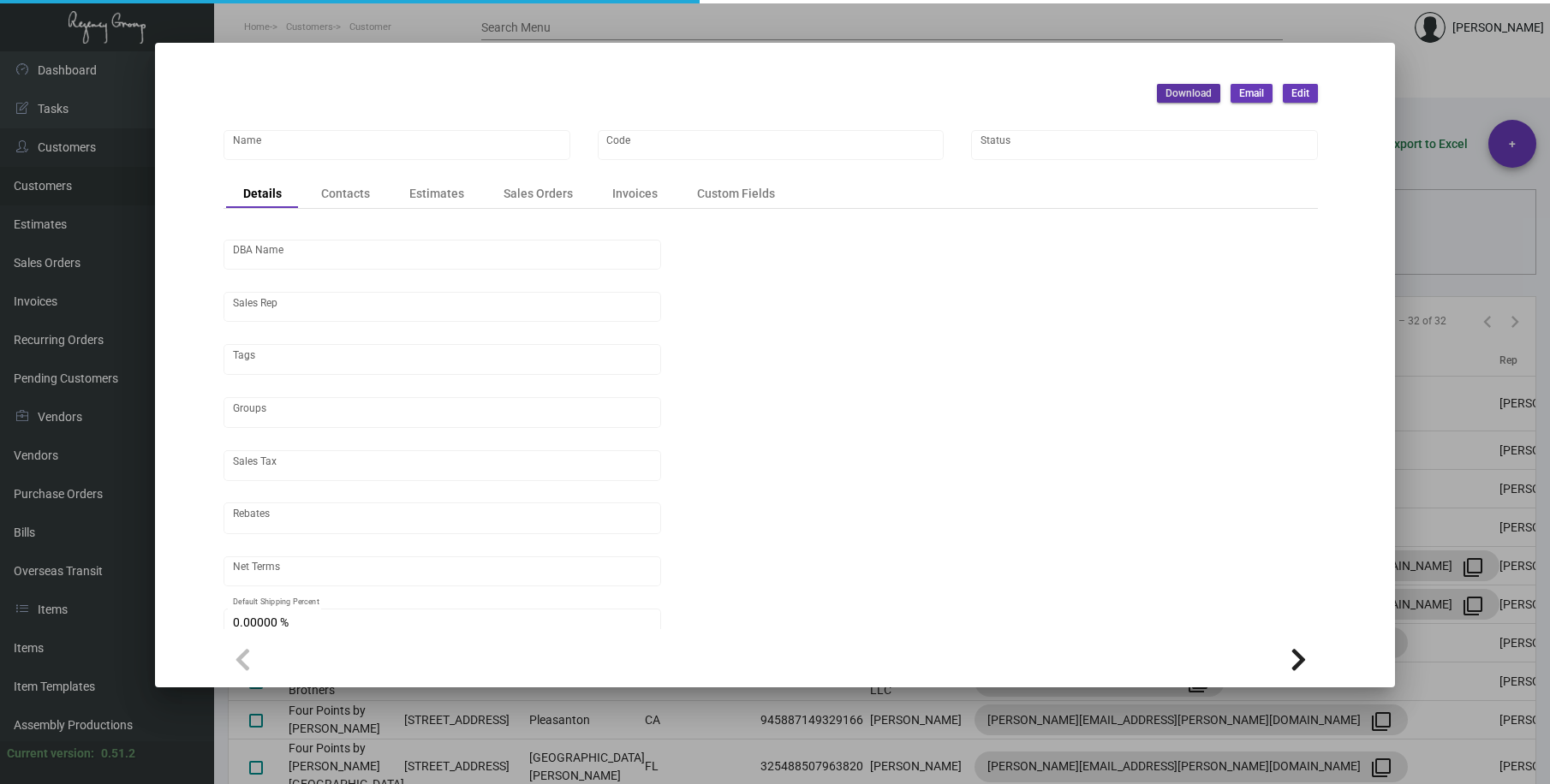
type input "[PERSON_NAME][GEOGRAPHIC_DATA]"
type input "AAH24"
type input "[PERSON_NAME]"
type input "Out of State"
type input "COD"
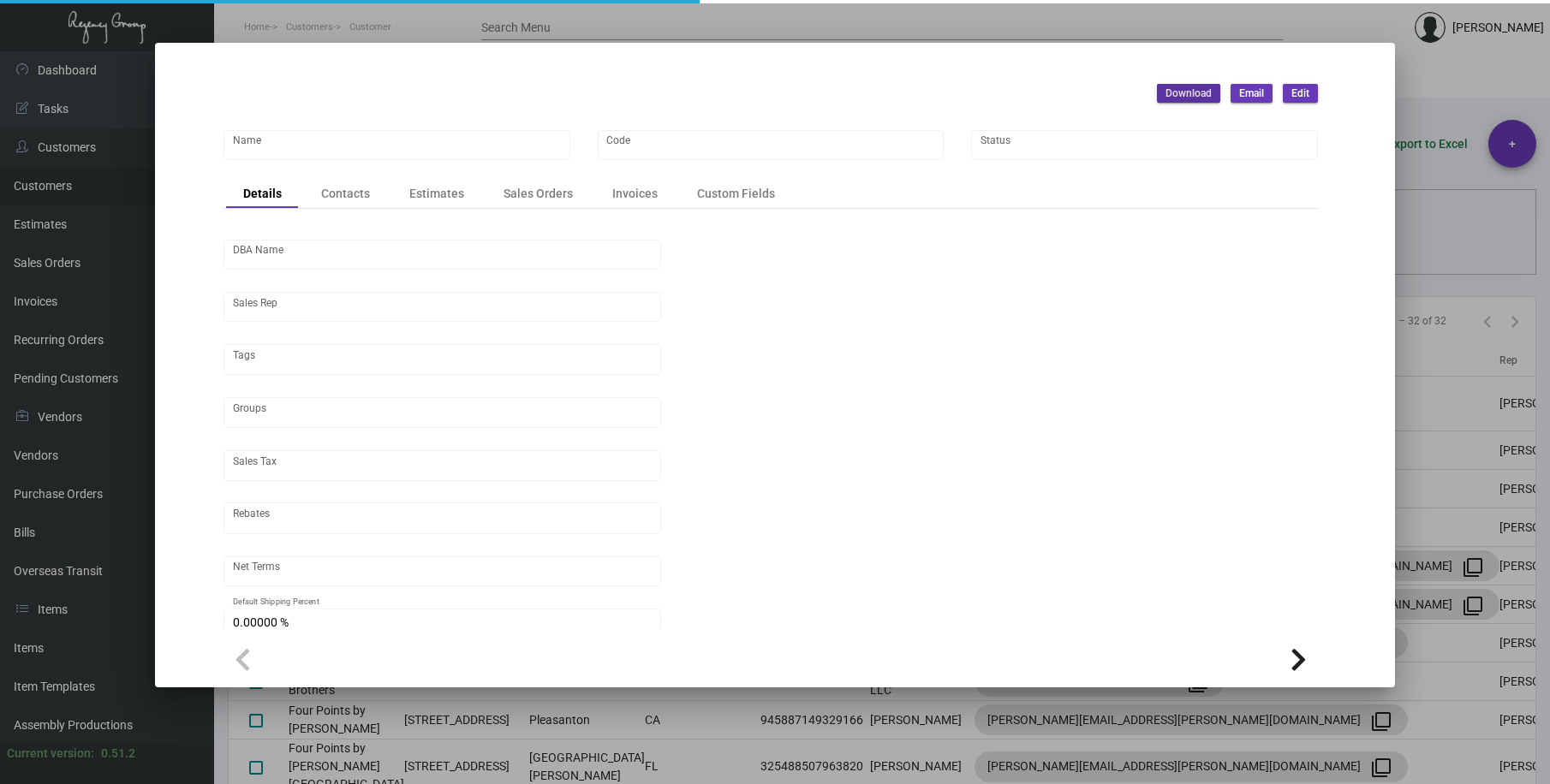
type input "United States Dollar $"
type input "$ 0.00"
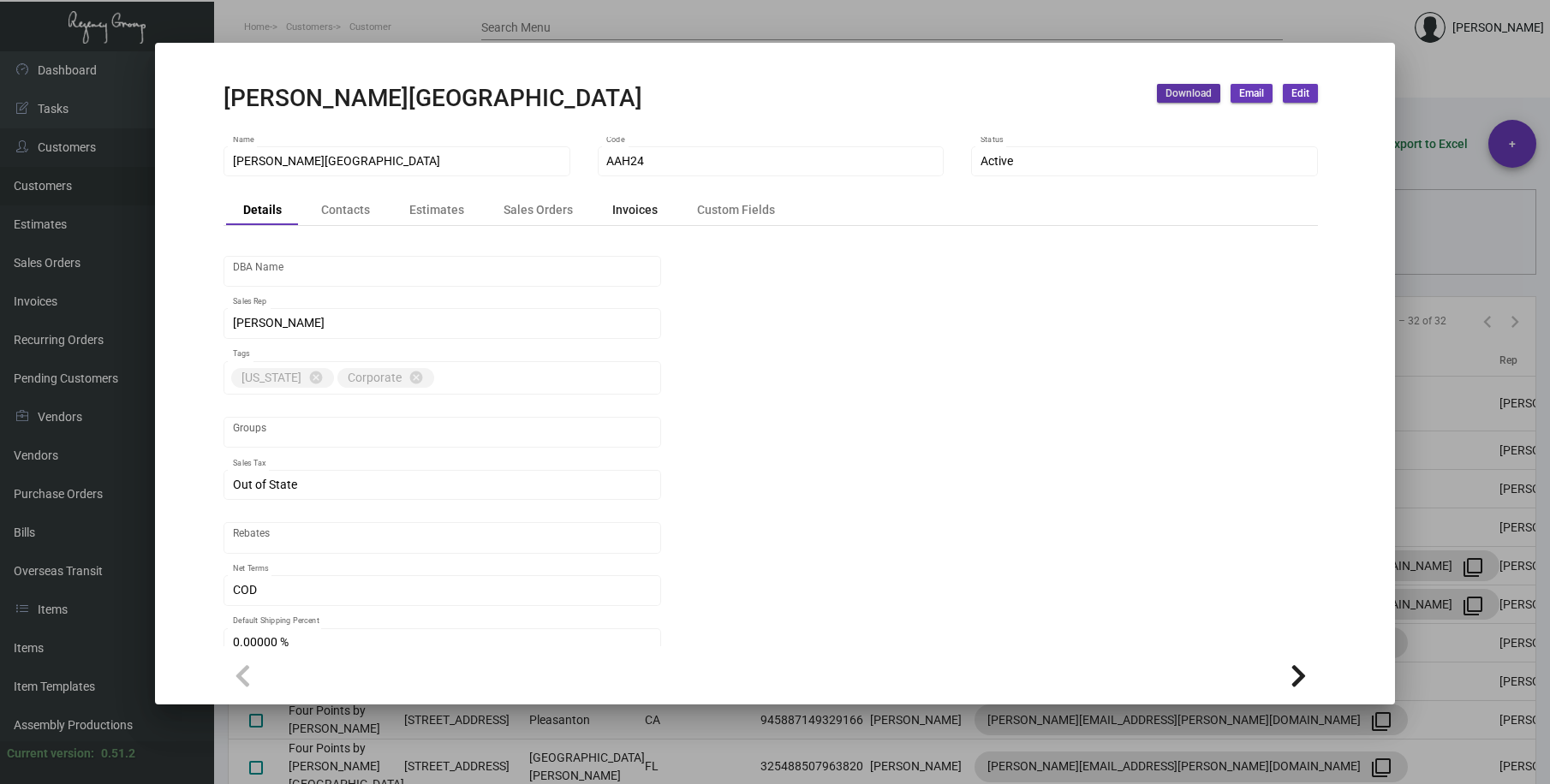
click at [618, 207] on div "Invoices" at bounding box center [635, 210] width 46 height 18
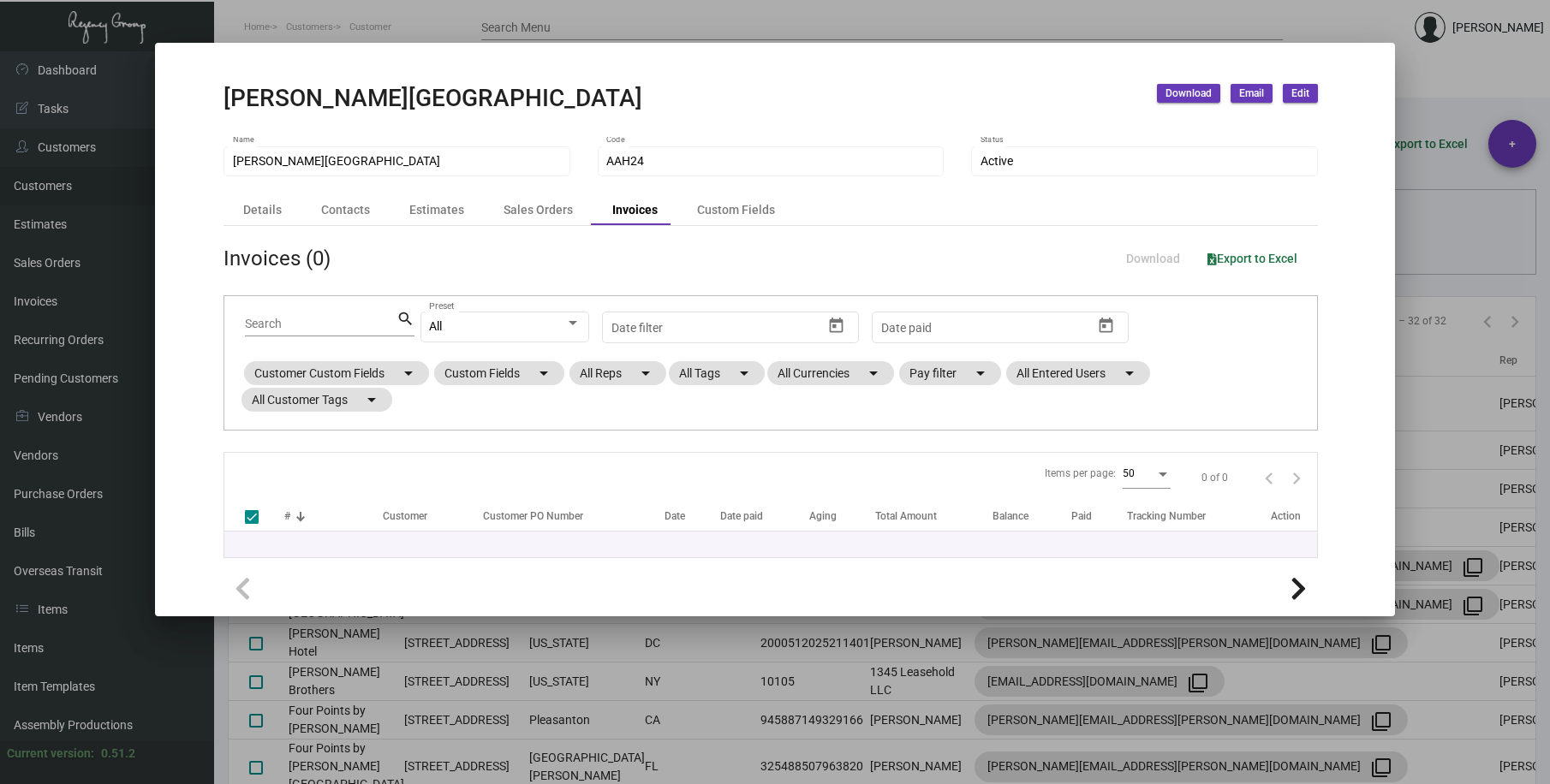
checkbox input "false"
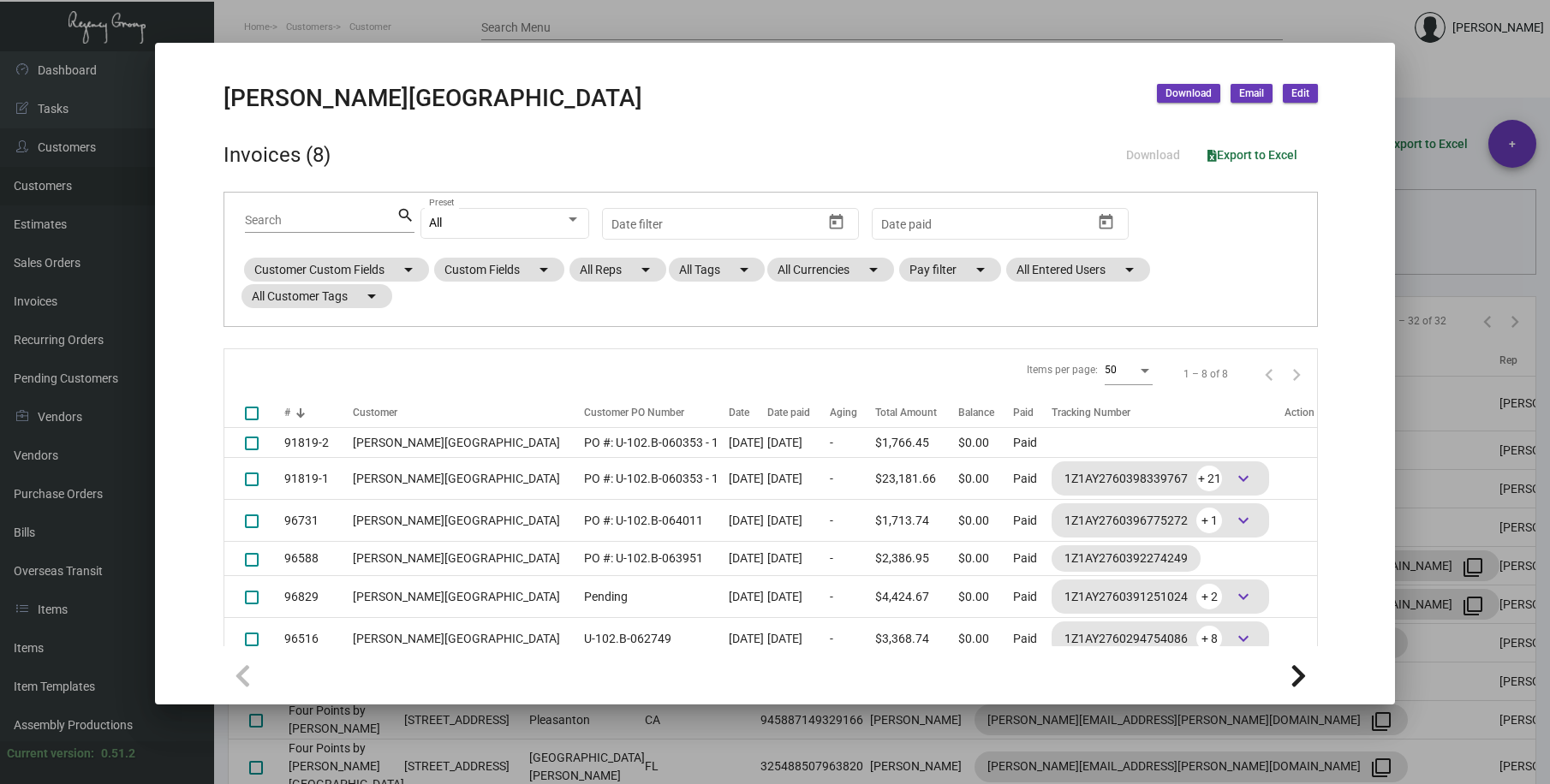
scroll to position [216, 0]
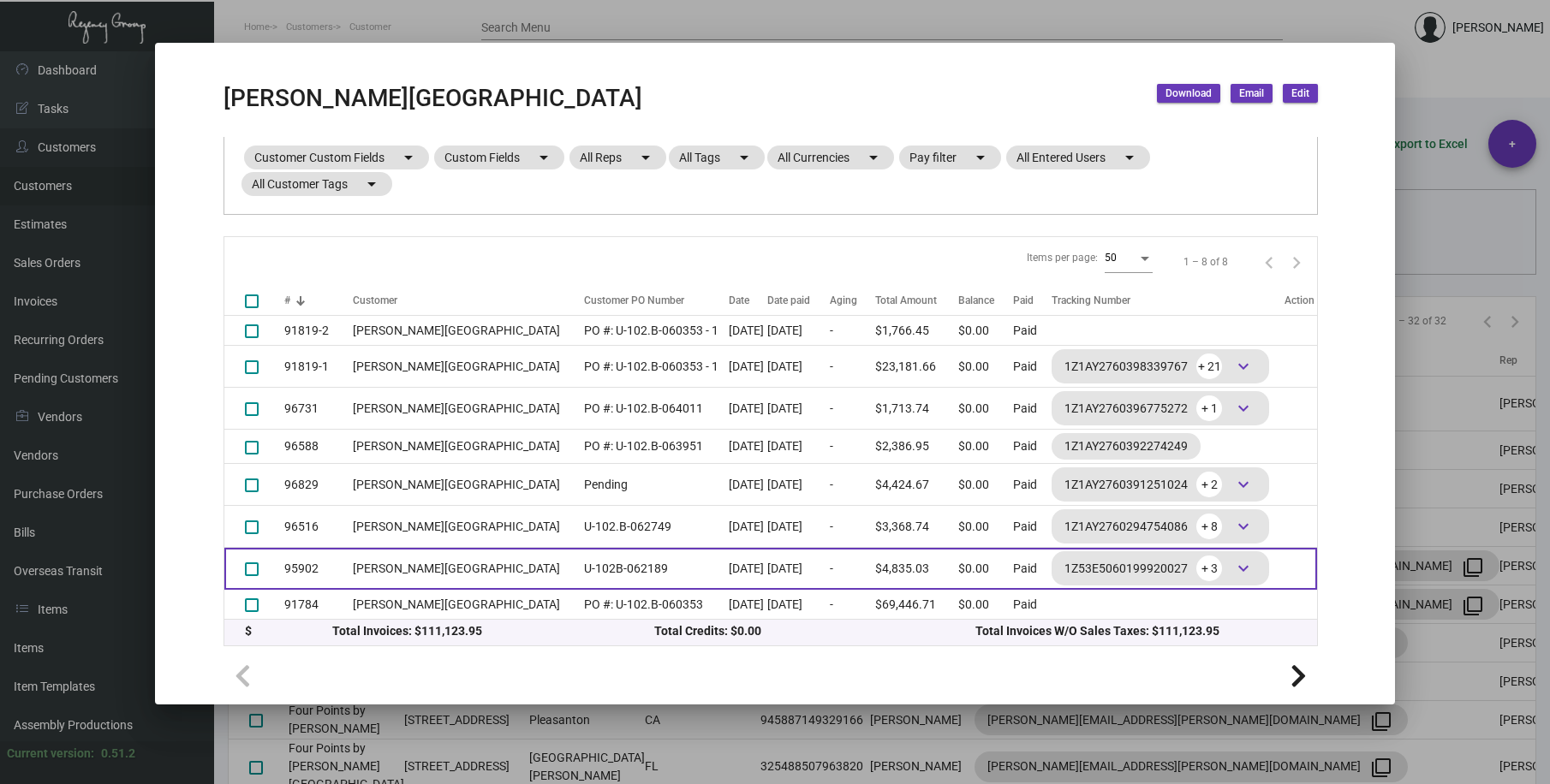
click at [348, 573] on td "95902" at bounding box center [319, 569] width 69 height 42
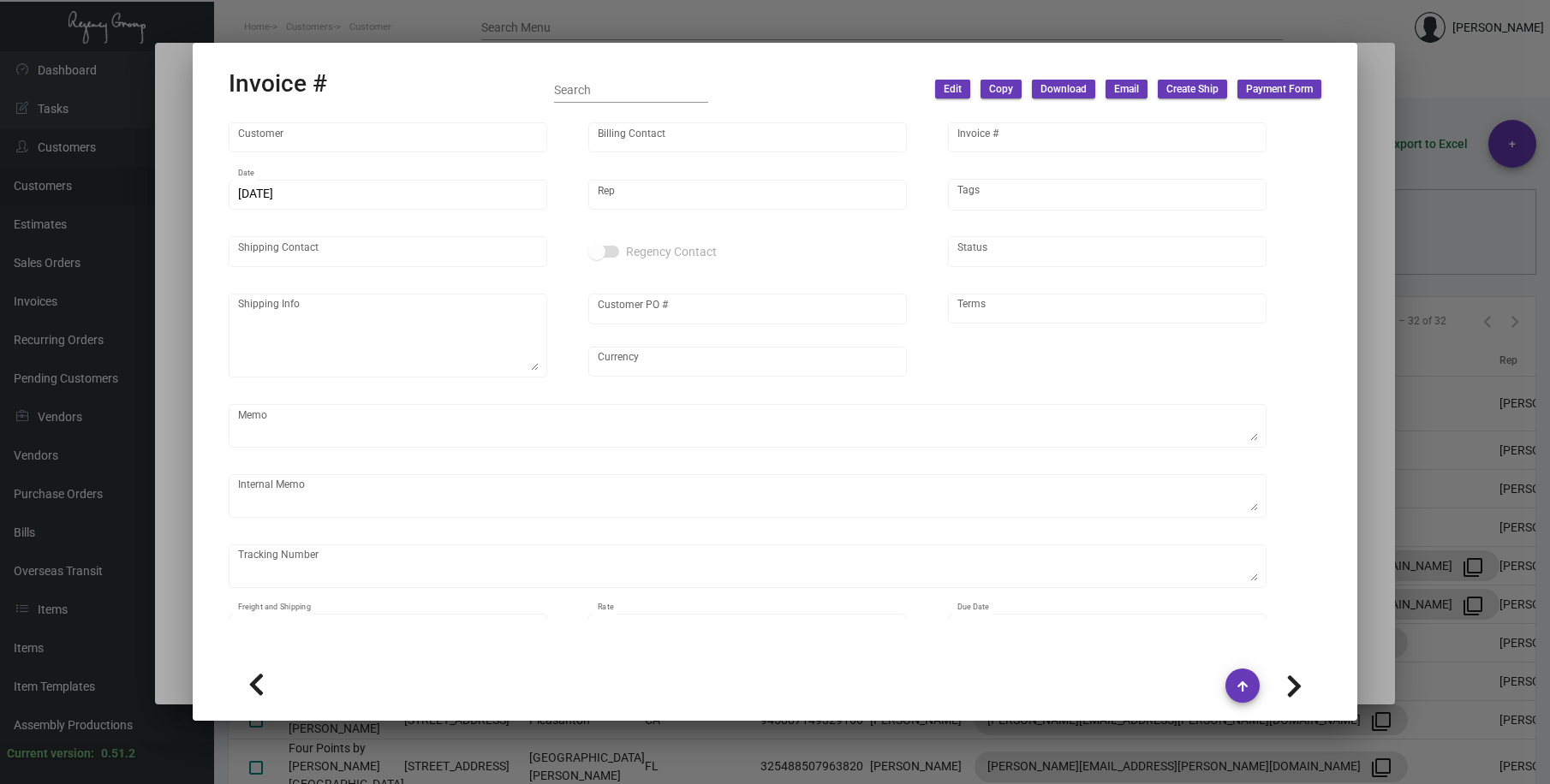
type input "[PERSON_NAME][GEOGRAPHIC_DATA]"
type input "C/[PERSON_NAME] [PERSON_NAME] (AGENT)"
type input "95902"
type input "[DATE]"
type input "[PERSON_NAME]"
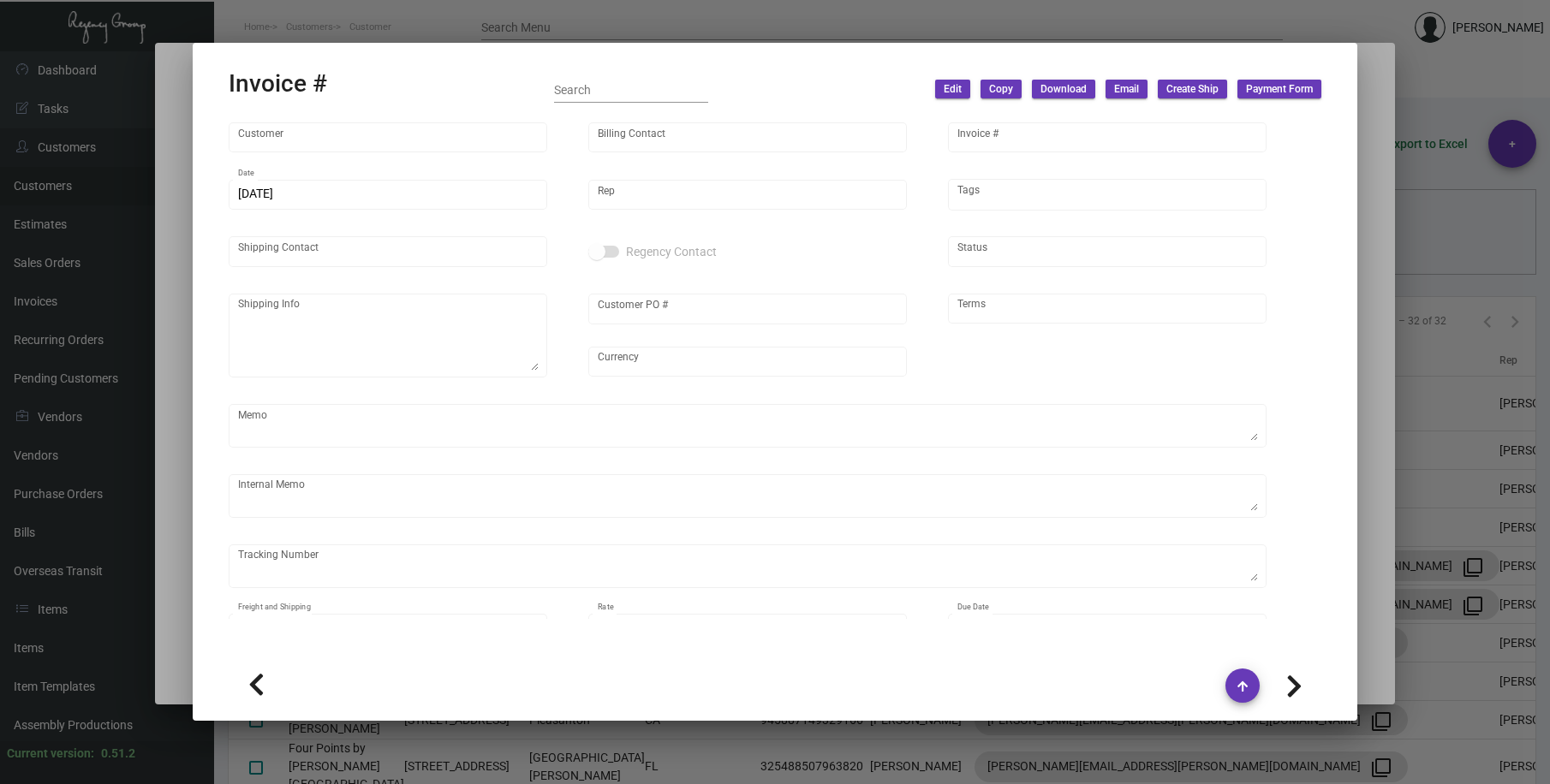
type input "[PERSON_NAME]"
type textarea "[PERSON_NAME][GEOGRAPHIC_DATA] - [PERSON_NAME] [STREET_ADDRESS]"
type input "U-102B-062189"
type input "United States Dollar $"
type input "COD"
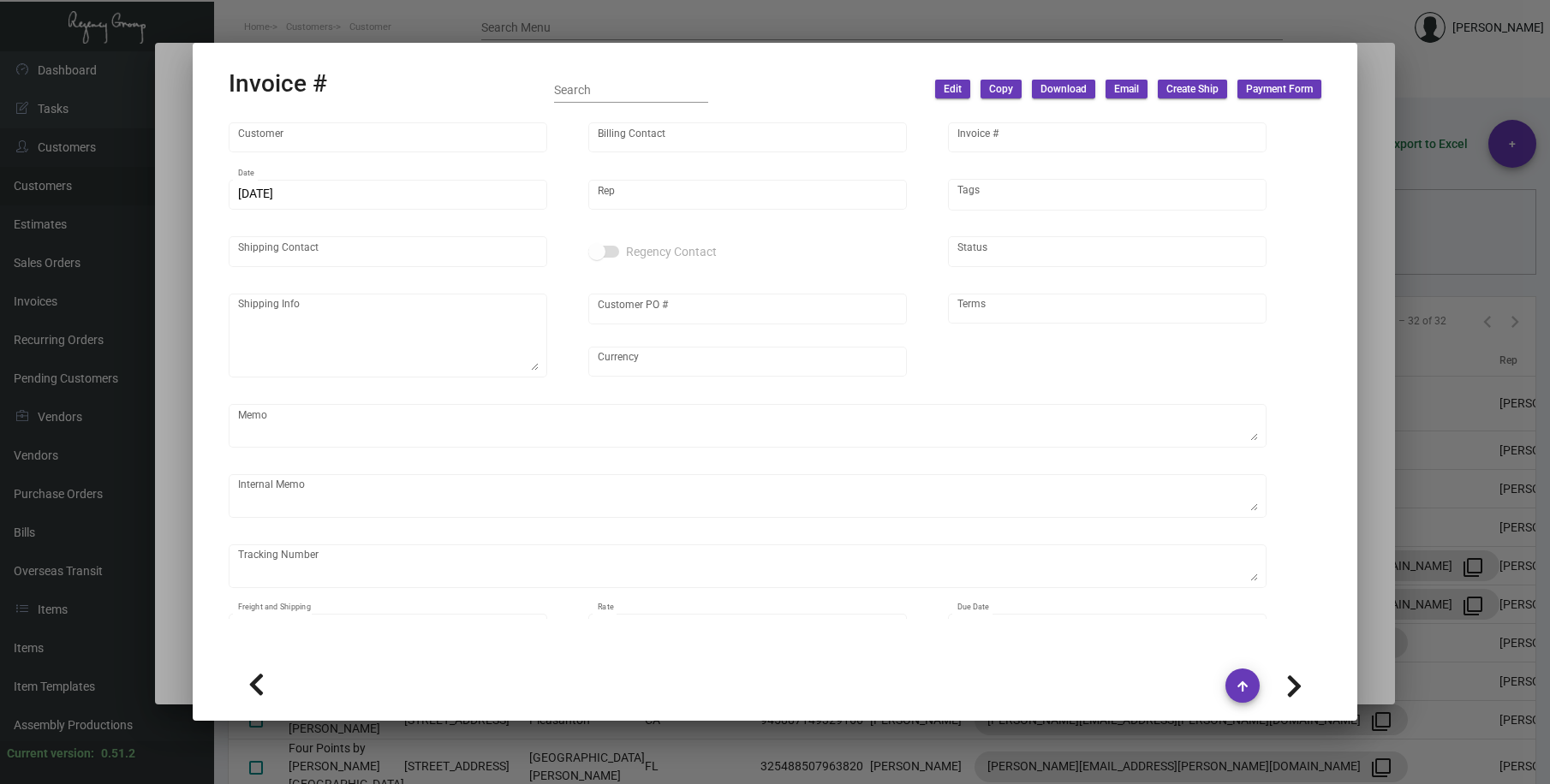
type textarea "overnight - name tags"
type textarea "[DATE] - ACH down-payment rec'd $4,520.00 Card HSKP - Label provided, UPS Groun…"
type input "7.50000 %"
type input "[DATE]"
